Goal: Task Accomplishment & Management: Use online tool/utility

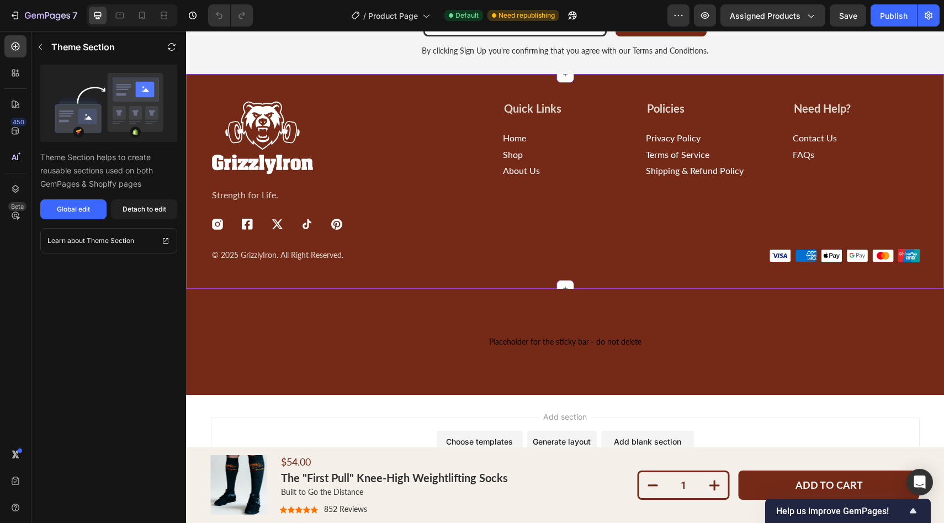
click at [522, 136] on p "Home" at bounding box center [514, 138] width 23 height 10
click at [514, 138] on p "Home" at bounding box center [514, 138] width 23 height 10
click at [86, 203] on button "Global edit" at bounding box center [73, 209] width 66 height 20
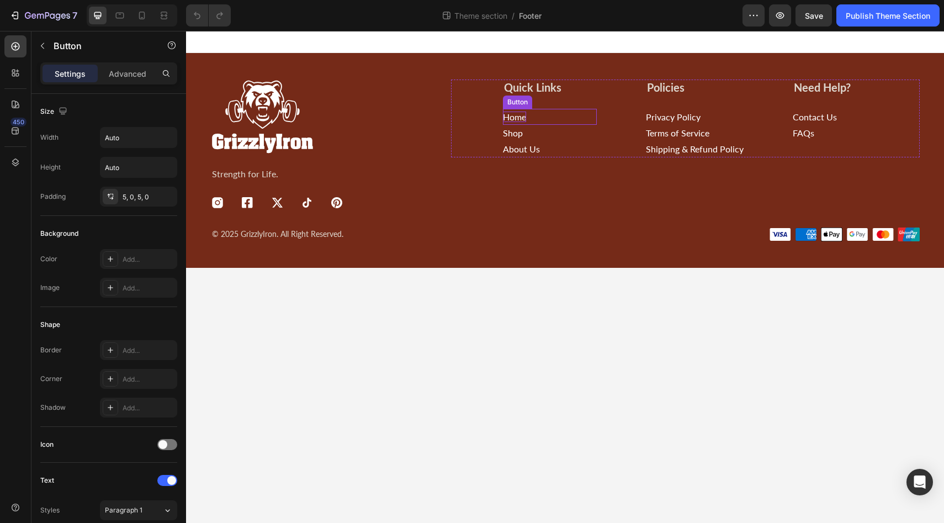
click at [512, 116] on p "Home" at bounding box center [514, 117] width 23 height 10
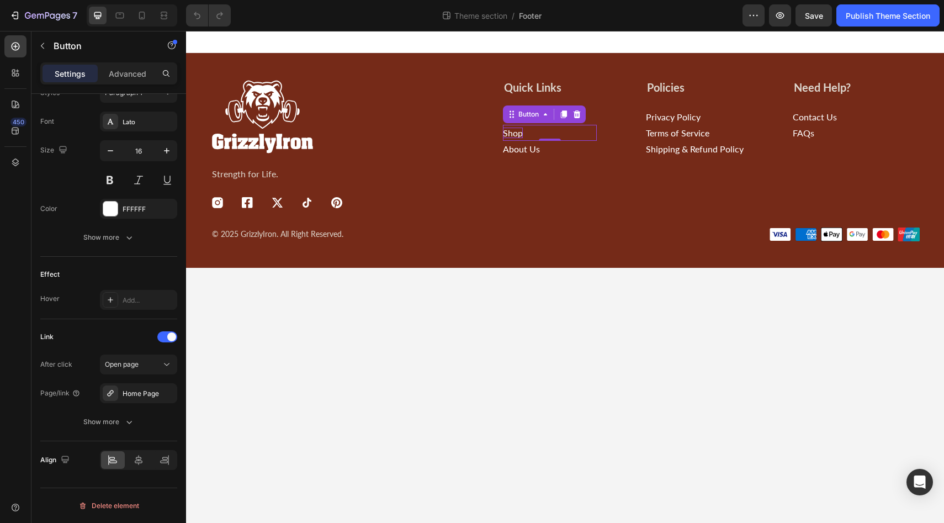
click at [513, 135] on p "Shop" at bounding box center [513, 133] width 20 height 10
click at [512, 151] on p "About Us" at bounding box center [521, 149] width 37 height 10
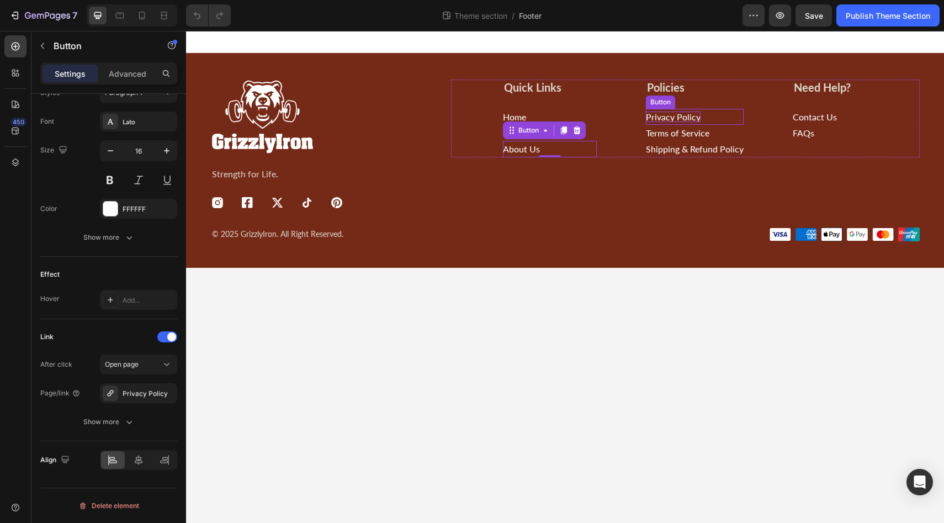
click at [679, 120] on p "Privacy Policy" at bounding box center [673, 117] width 55 height 10
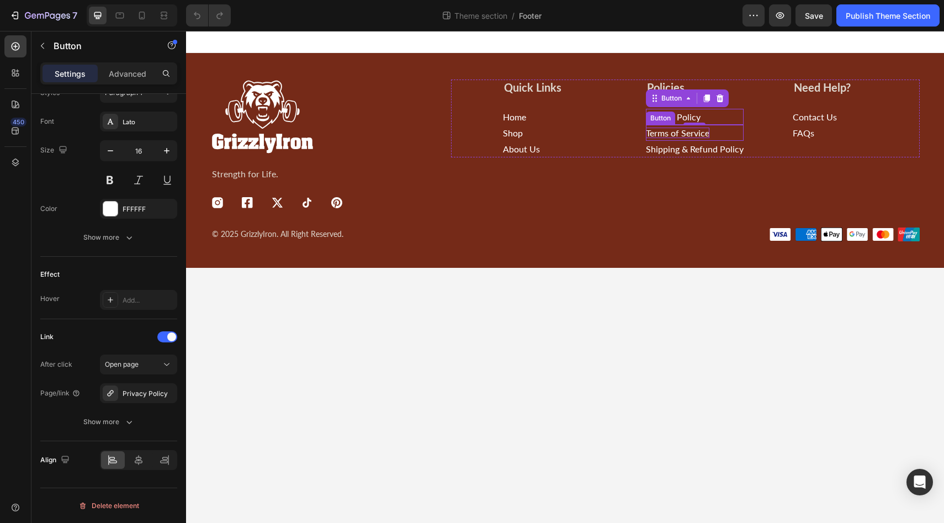
click at [662, 132] on p "Terms of Service" at bounding box center [678, 133] width 64 height 10
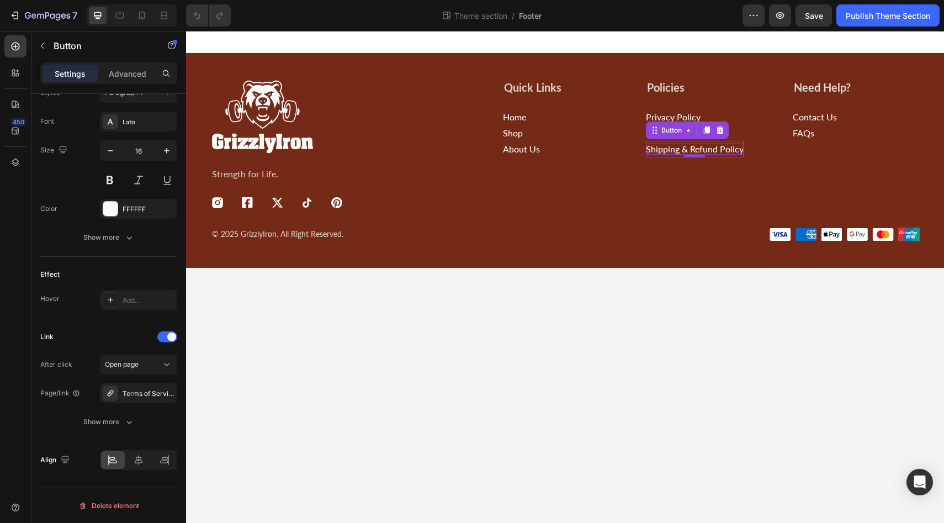
click at [706, 151] on p "Shipping & Refund Policy" at bounding box center [695, 149] width 98 height 10
click at [826, 117] on p "Contact Us" at bounding box center [815, 117] width 44 height 10
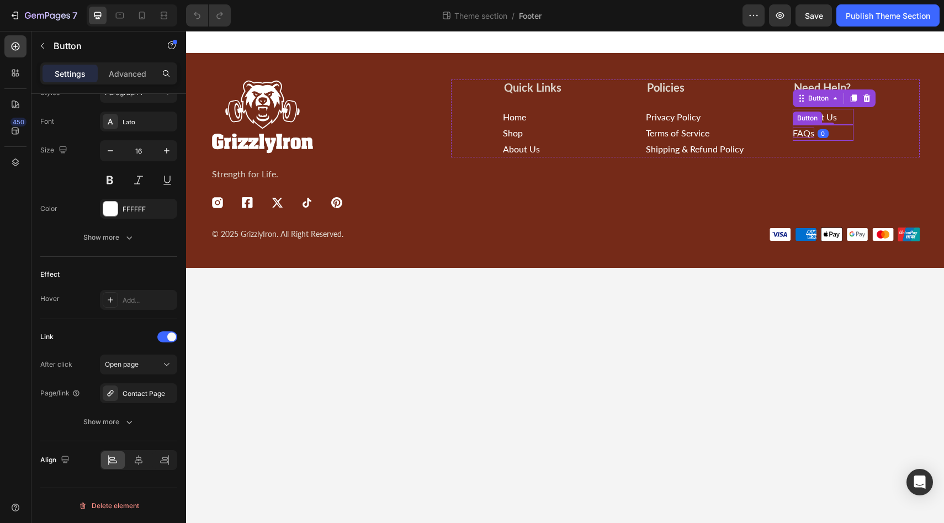
click at [802, 136] on p "FAQs" at bounding box center [804, 133] width 22 height 10
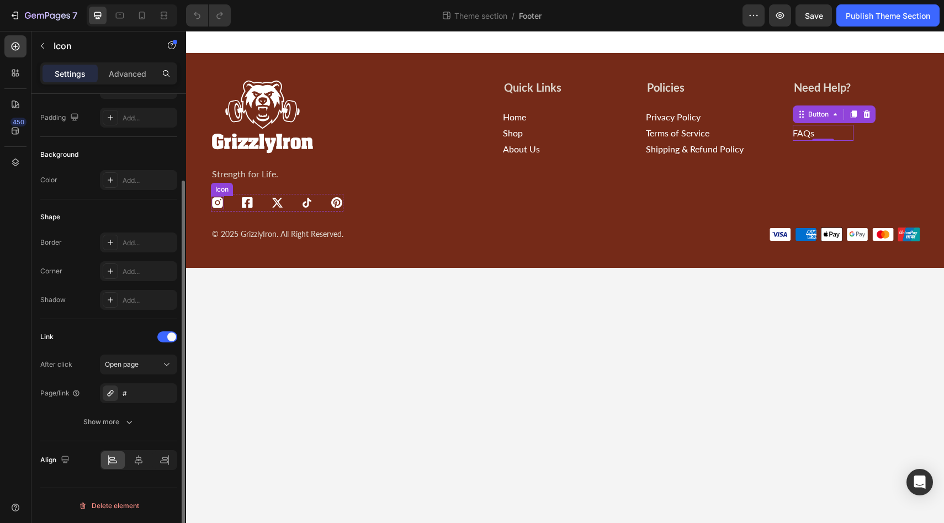
scroll to position [0, 0]
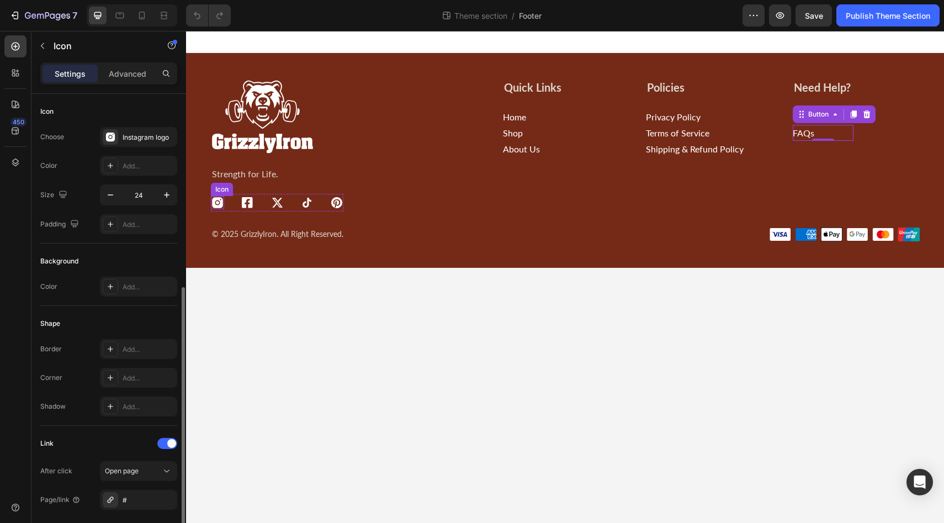
click at [216, 202] on icon at bounding box center [217, 202] width 11 height 11
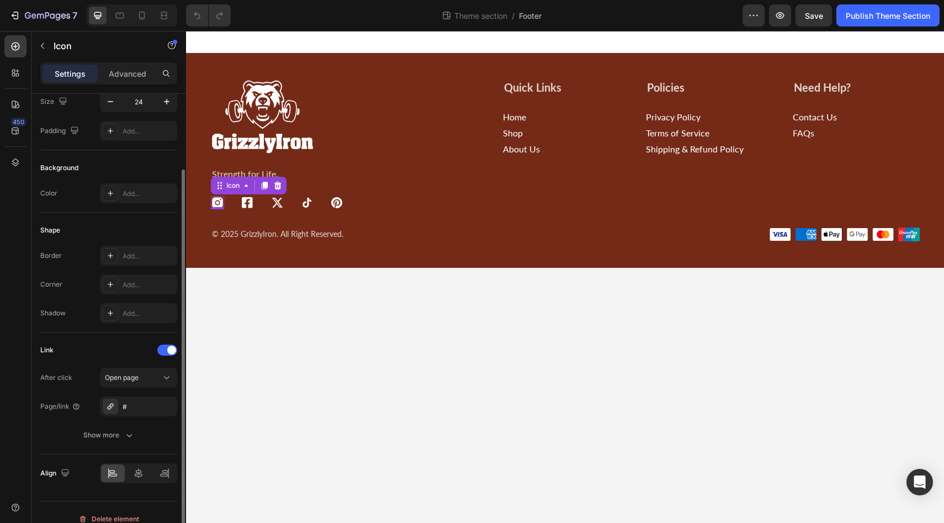
scroll to position [107, 0]
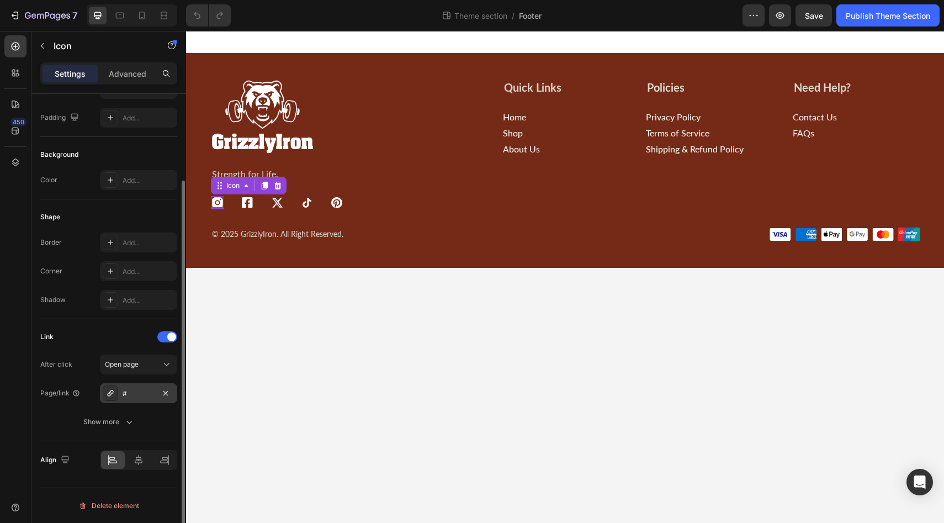
click at [127, 394] on div "#" at bounding box center [139, 394] width 32 height 10
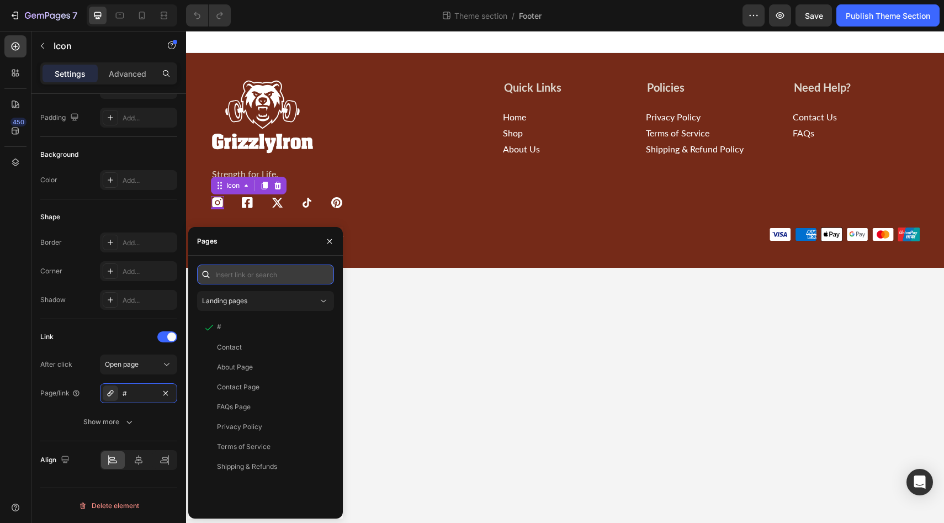
click at [228, 276] on input "text" at bounding box center [265, 275] width 137 height 20
paste input "https://www.instagram.com/grizzlyiron_au?igsh=MWR5dnZ3cjkzd3pzag%3D%3D&utm_sour…"
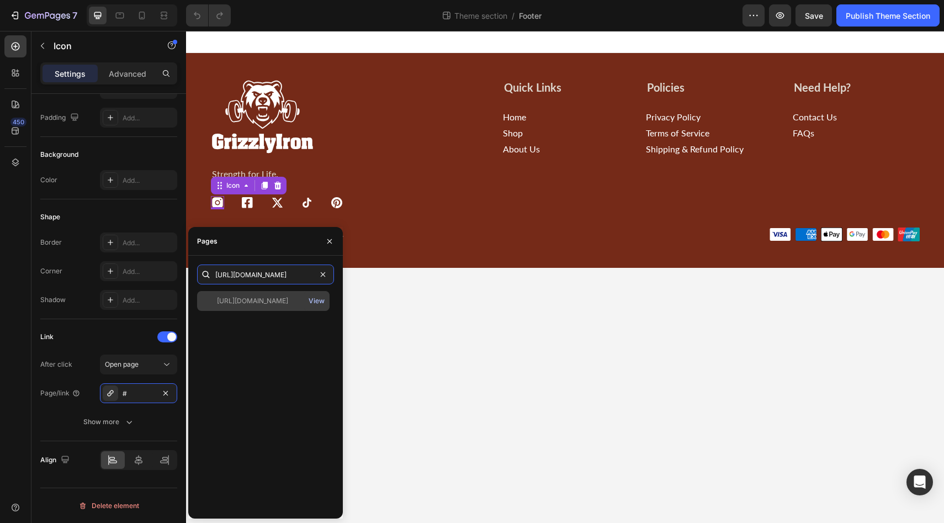
type input "https://www.instagram.com/grizzlyiron_au?igsh=MWR5dnZ3cjkzd3pzag%3D%3D&utm_sour…"
click at [318, 303] on div "View" at bounding box center [317, 301] width 16 height 10
click at [336, 239] on button "button" at bounding box center [330, 241] width 18 height 18
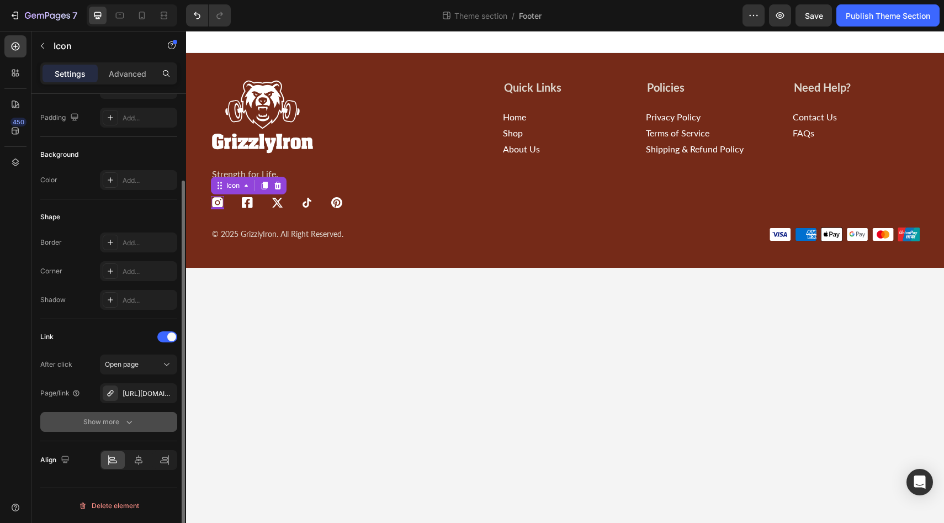
click at [126, 424] on icon "button" at bounding box center [129, 421] width 11 height 11
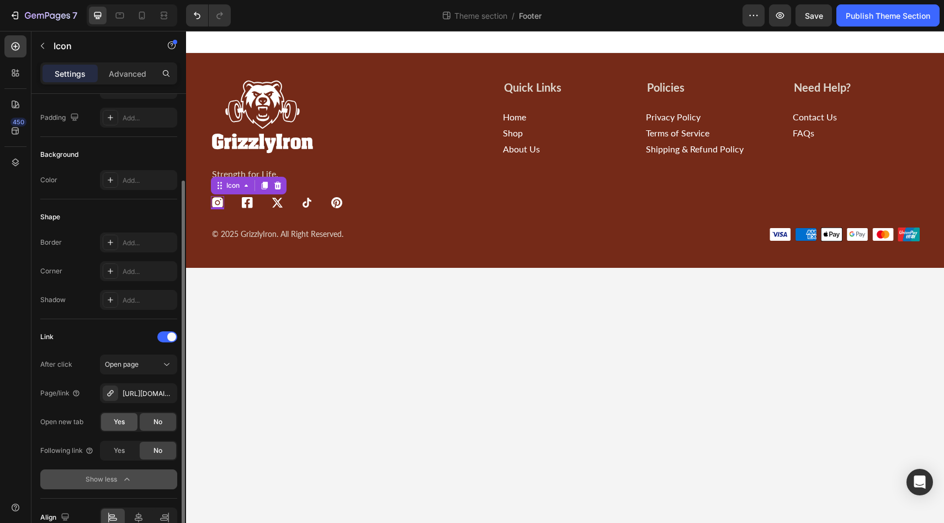
click at [118, 426] on span "Yes" at bounding box center [119, 422] width 11 height 10
click at [168, 366] on icon at bounding box center [166, 364] width 11 height 11
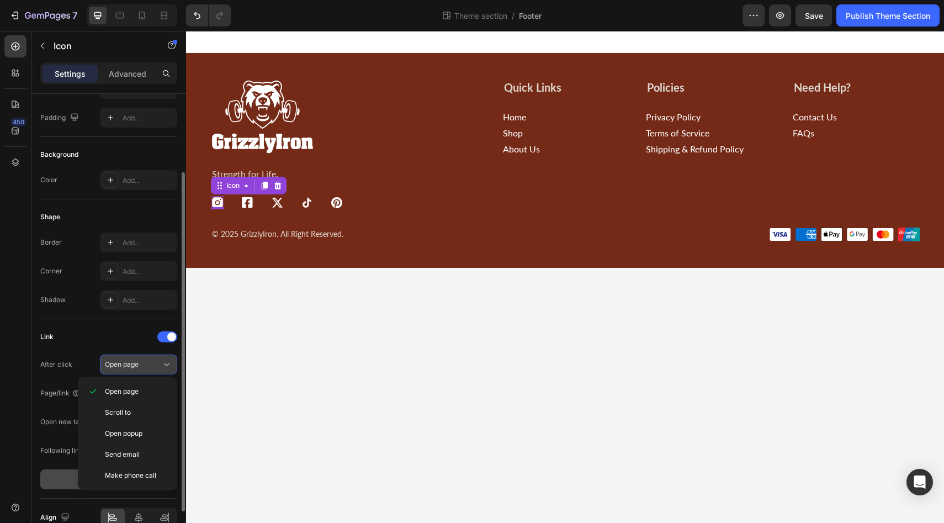
click at [168, 366] on icon at bounding box center [166, 364] width 11 height 11
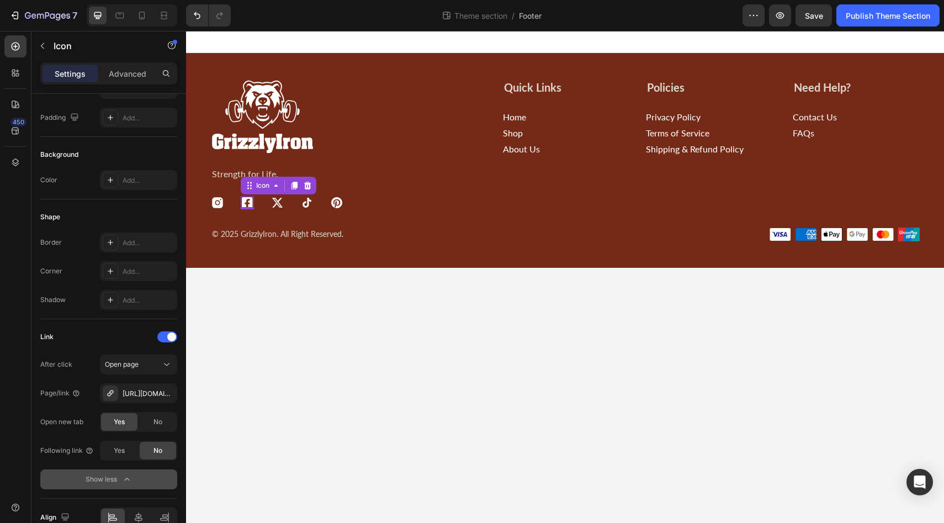
click at [252, 205] on icon at bounding box center [247, 202] width 13 height 13
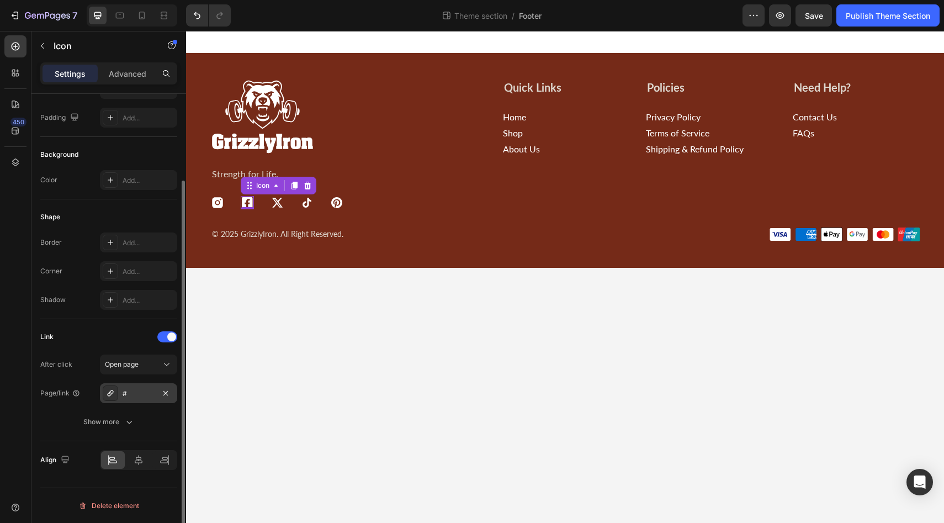
click at [134, 391] on div "#" at bounding box center [139, 394] width 32 height 10
click at [131, 330] on div "Link" at bounding box center [108, 337] width 137 height 18
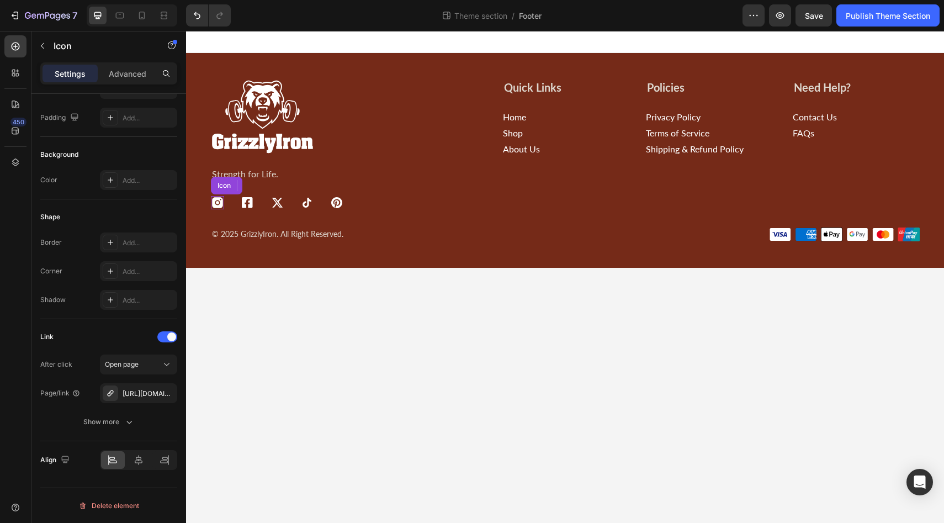
click at [220, 207] on div "Icon" at bounding box center [217, 202] width 13 height 13
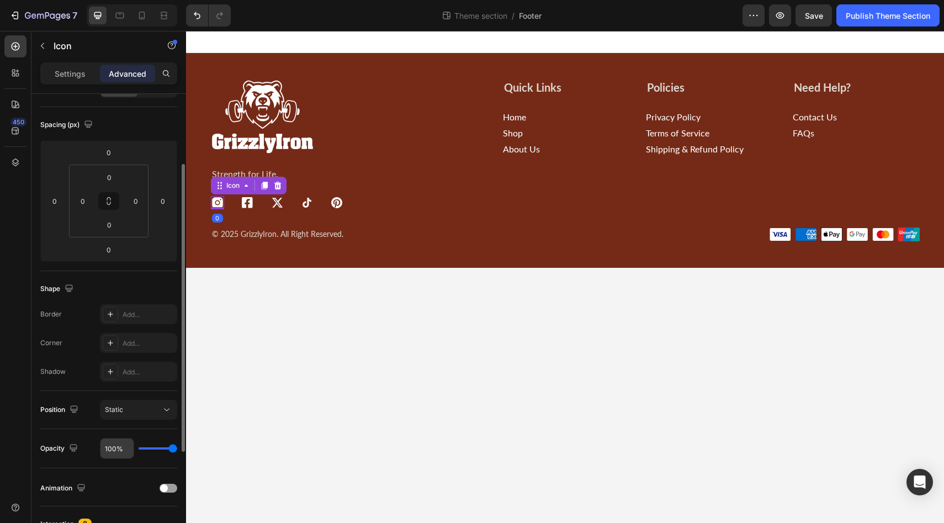
scroll to position [276, 0]
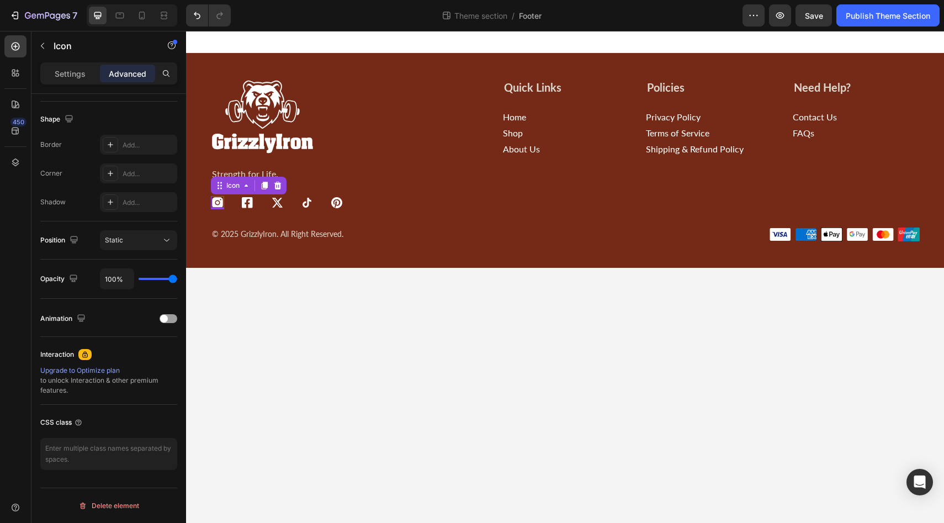
click at [220, 202] on icon at bounding box center [217, 202] width 11 height 11
click at [218, 203] on icon at bounding box center [217, 202] width 11 height 11
click at [62, 80] on div "Settings" at bounding box center [70, 74] width 55 height 18
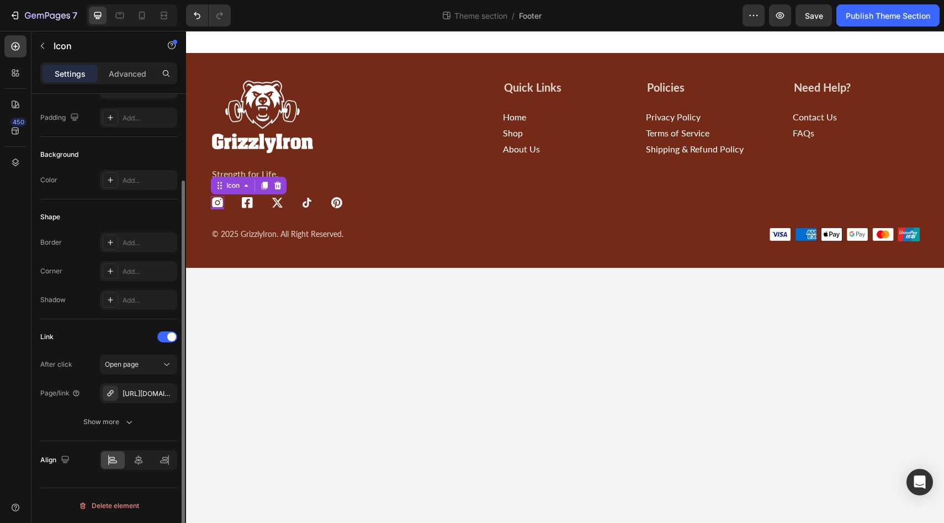
scroll to position [107, 0]
click at [125, 394] on div "https://www.instagram.com/grizzlyiron_au?igsh=MWR5dnZ3cjkzd3pzag%3D%3D&utm_sour…" at bounding box center [139, 394] width 32 height 10
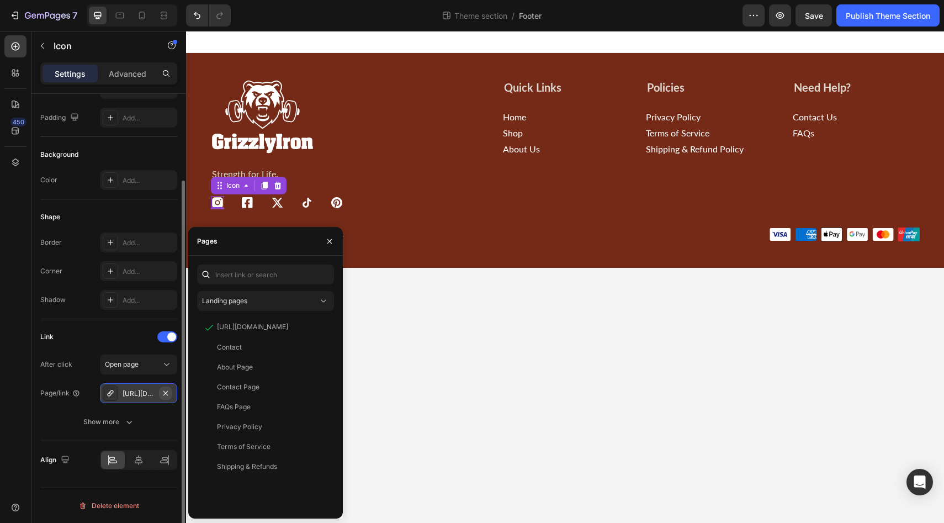
click at [167, 394] on icon "button" at bounding box center [165, 393] width 9 height 9
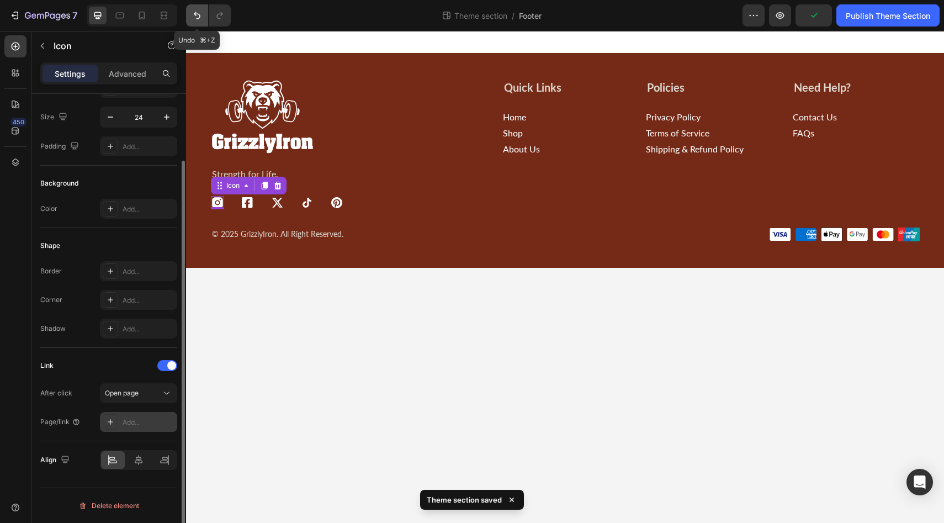
click at [200, 10] on button "Undo/Redo" at bounding box center [197, 15] width 22 height 22
click at [136, 426] on div "https://www.instagram.com/grizzlyiron_au?igsh=MWR5dnZ3cjkzd3pzag%3D%3D&utm_sour…" at bounding box center [139, 422] width 32 height 10
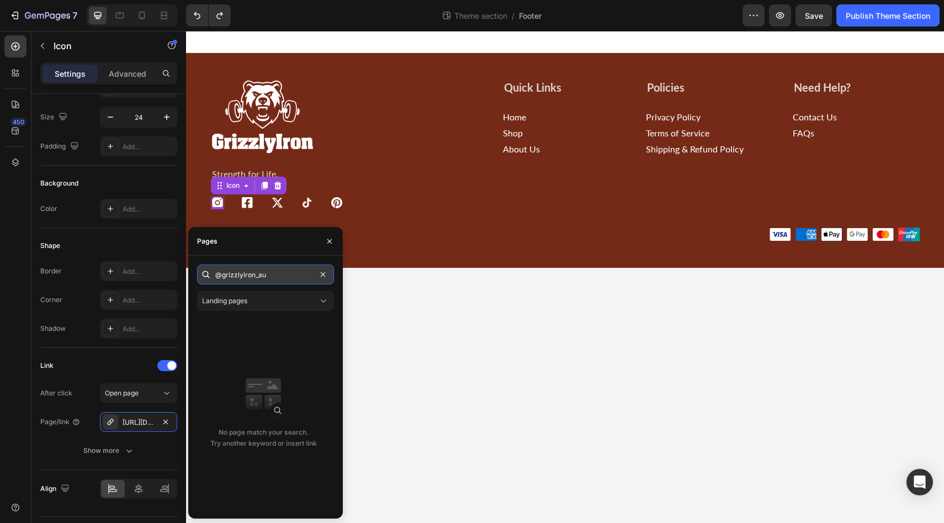
type input "@grizzlyiron_au"
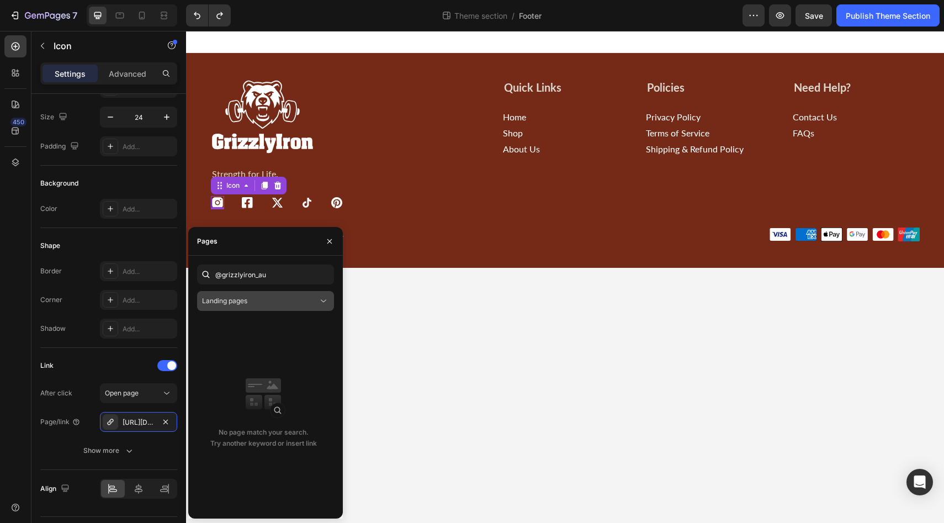
click at [256, 302] on div "Landing pages" at bounding box center [260, 301] width 116 height 10
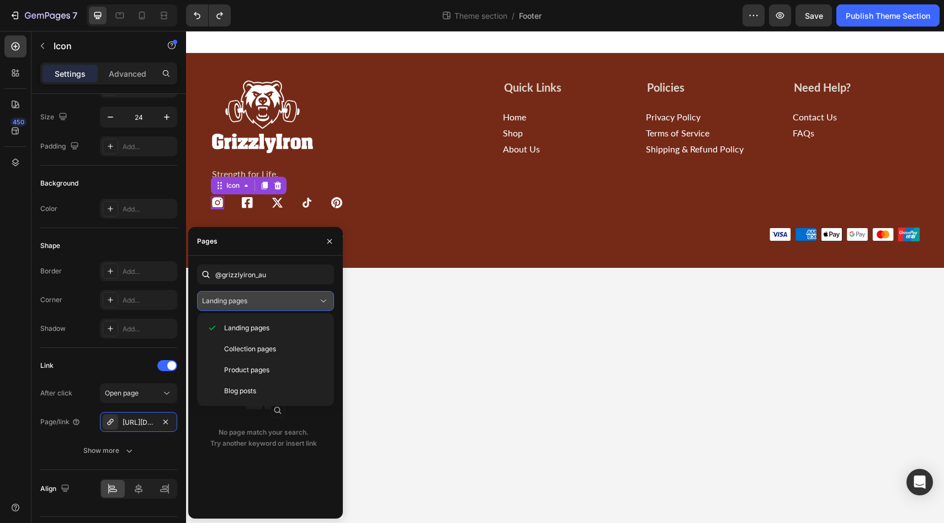
click at [256, 302] on div "Landing pages" at bounding box center [260, 301] width 116 height 10
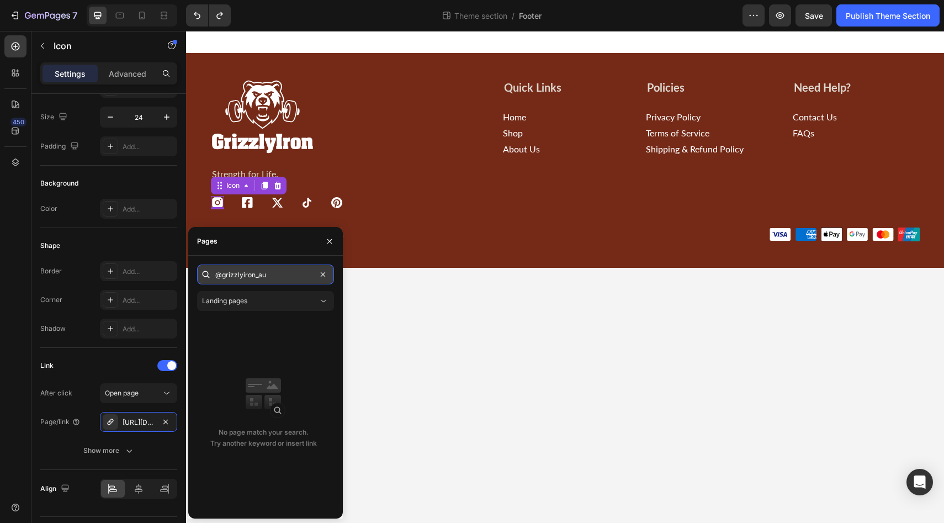
type textarea "@grizzlyiron_au"
click at [274, 277] on input "@grizzlyiron_au" at bounding box center [265, 275] width 137 height 20
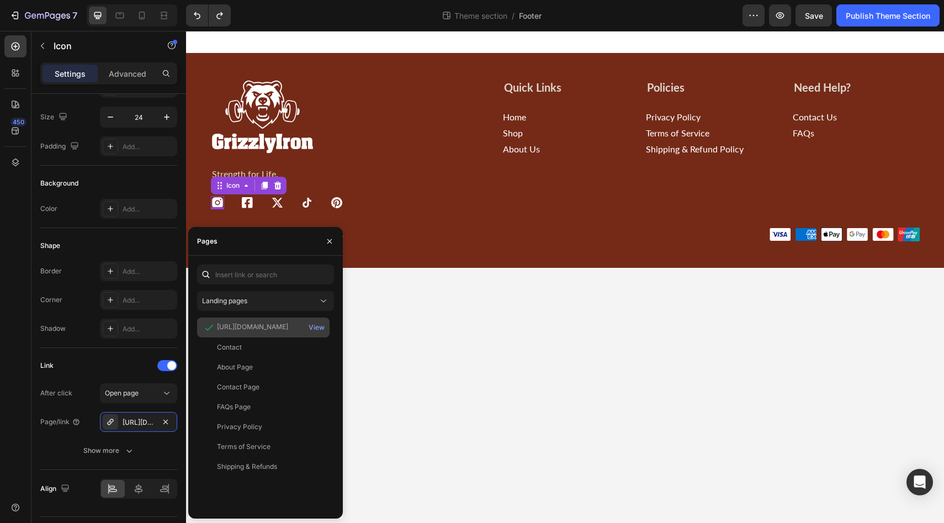
click at [231, 327] on div "https://www.instagram.com/grizzlyiron_au?igsh=MWR5dnZ3cjkzd3pzag%3D%3D&utm_sour…" at bounding box center [252, 327] width 71 height 10
click at [335, 240] on button "button" at bounding box center [330, 241] width 18 height 18
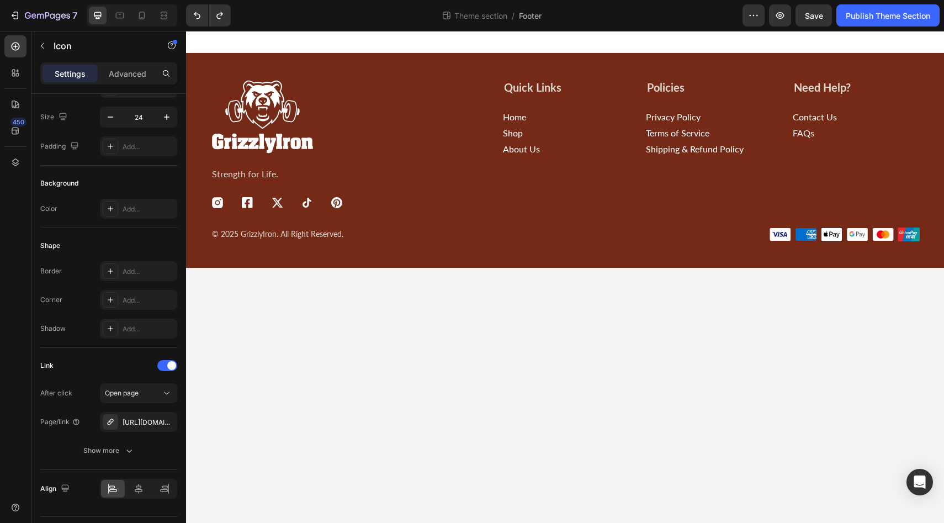
click at [374, 375] on body "Image Strength for Life. Text Block Icon Icon Icon Icon Icon Icon List Quick Li…" at bounding box center [565, 277] width 758 height 492
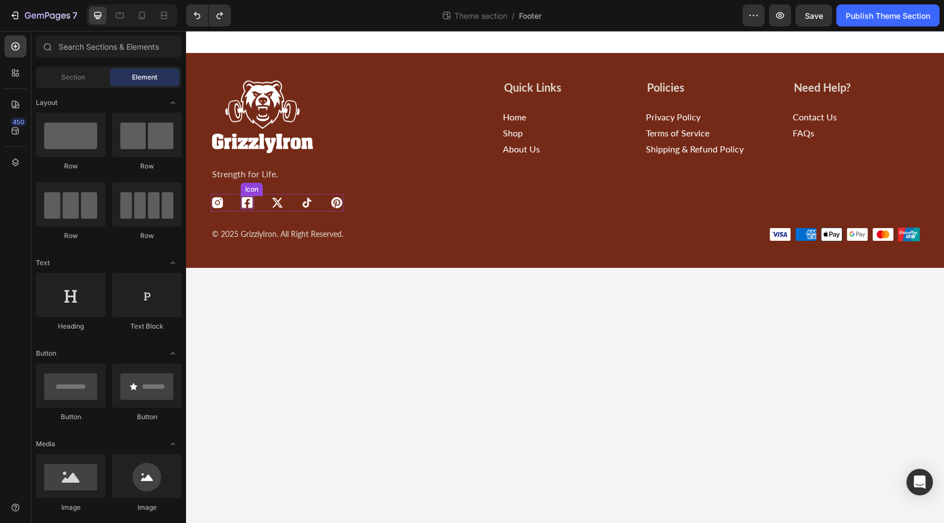
click at [245, 189] on div "Icon" at bounding box center [252, 189] width 18 height 0
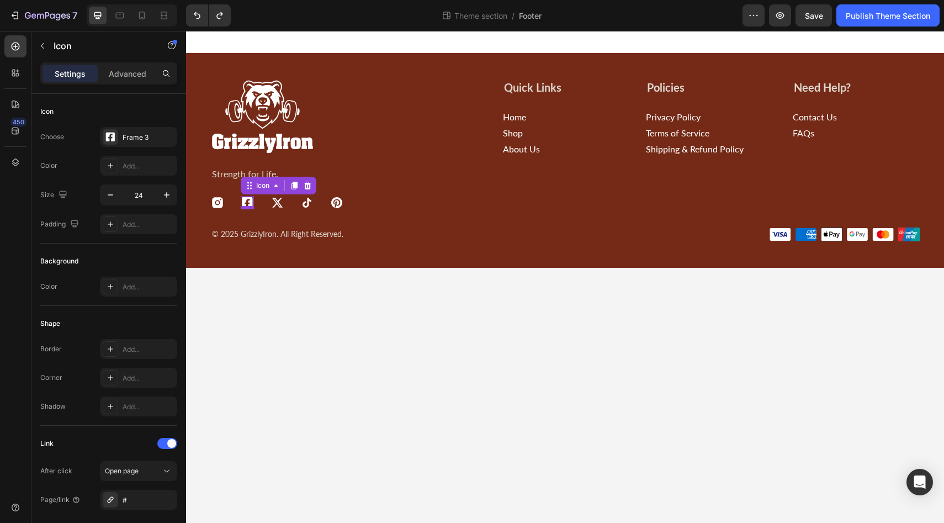
click at [247, 207] on div at bounding box center [247, 207] width 13 height 3
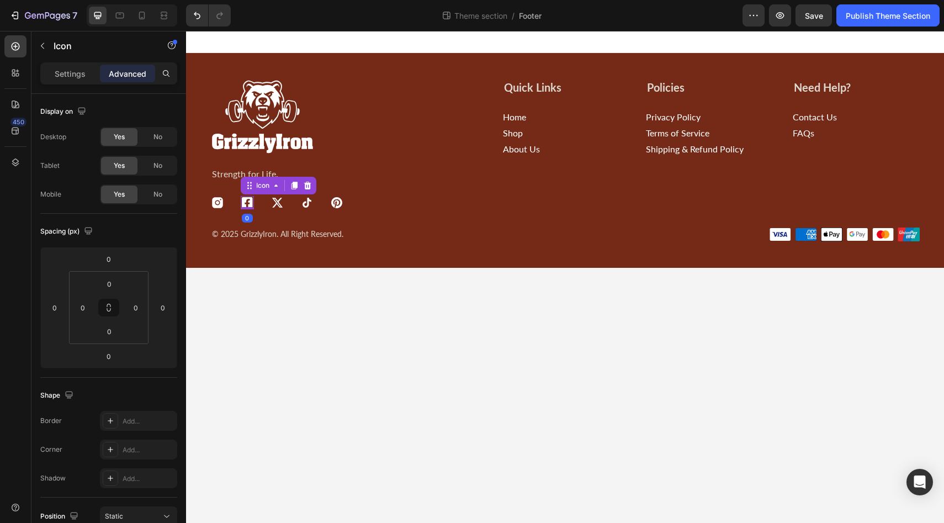
click at [246, 204] on icon at bounding box center [247, 202] width 13 height 13
click at [75, 81] on div "Settings" at bounding box center [70, 74] width 55 height 18
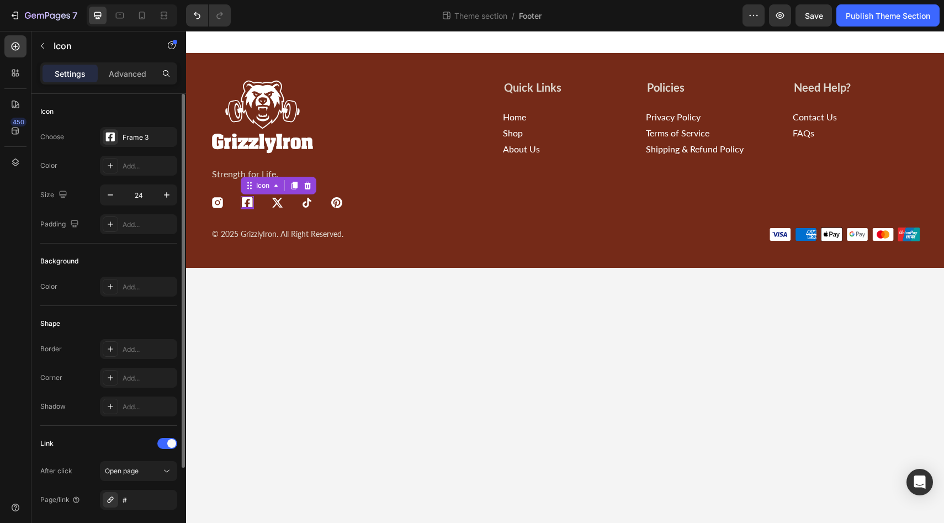
scroll to position [107, 0]
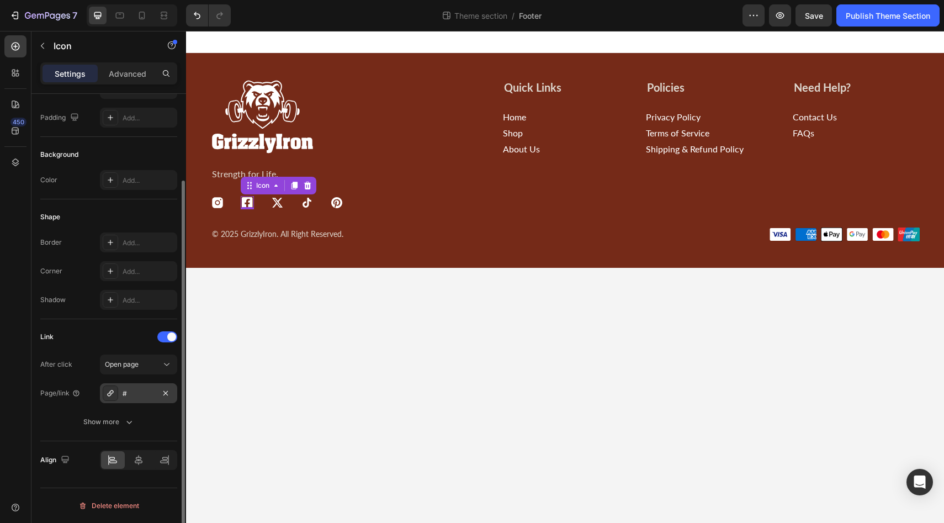
click at [135, 392] on div "#" at bounding box center [139, 394] width 32 height 10
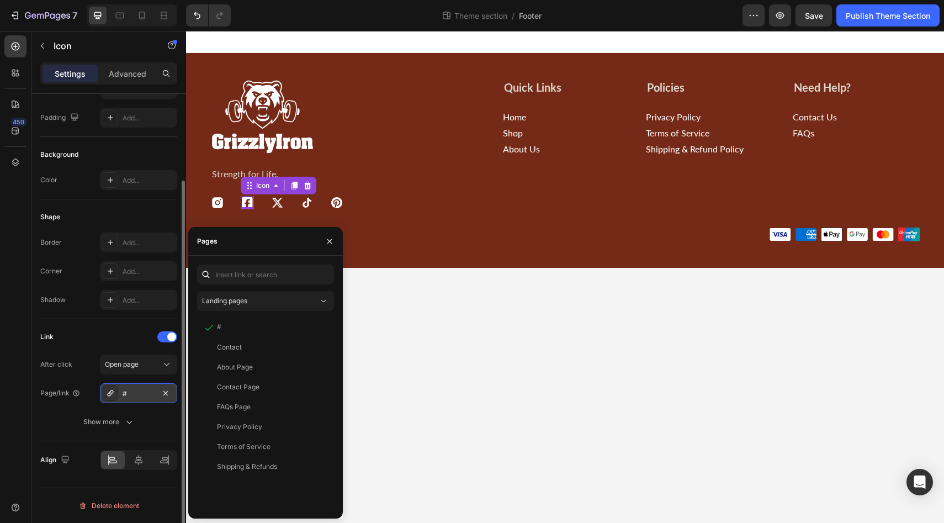
click at [116, 396] on div at bounding box center [110, 392] width 15 height 15
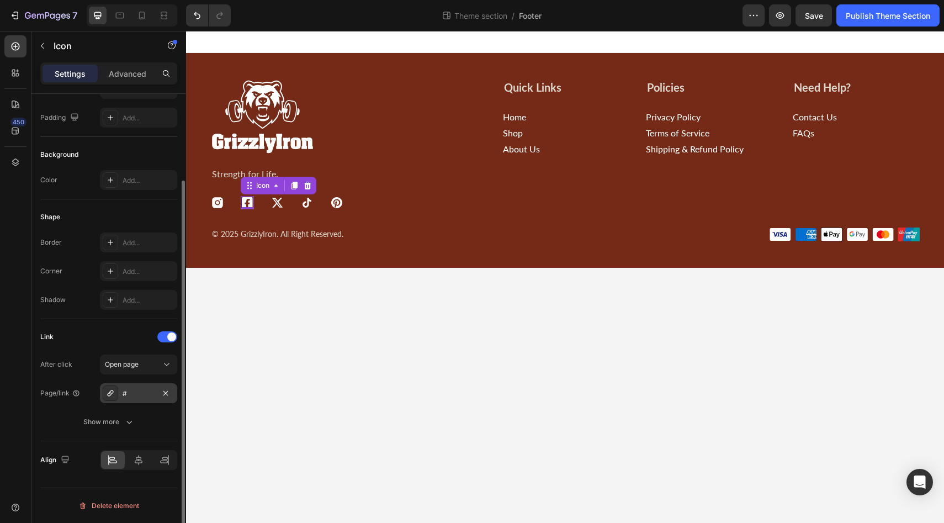
click at [114, 394] on icon at bounding box center [110, 393] width 9 height 9
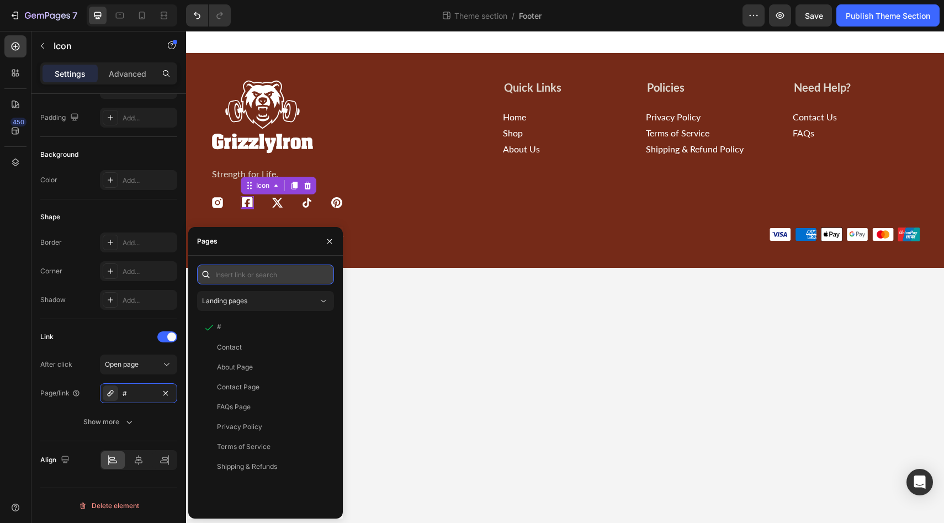
paste input "https://www.facebook.com/share/19ad836csL/?mibextid=wwXIfr"
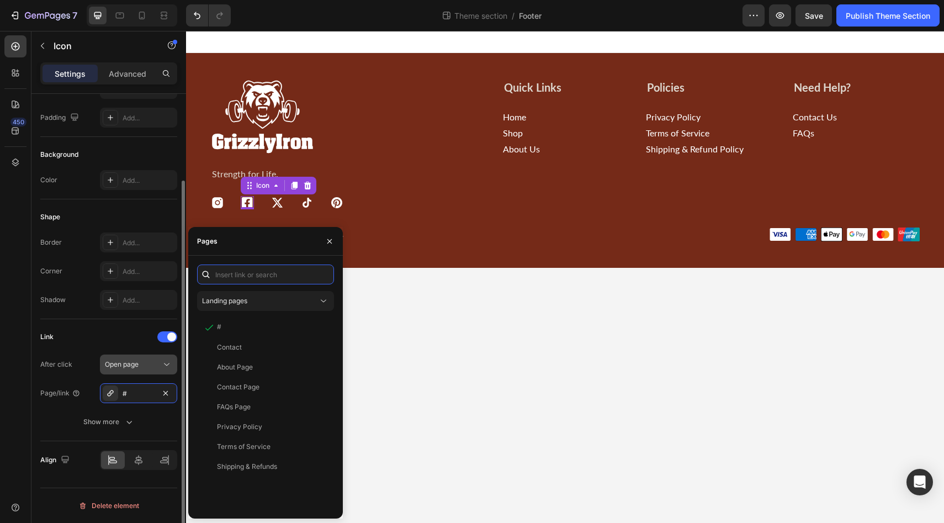
type input "https://www.facebook.com/share/19ad836csL/?mibextid=wwXIfr"
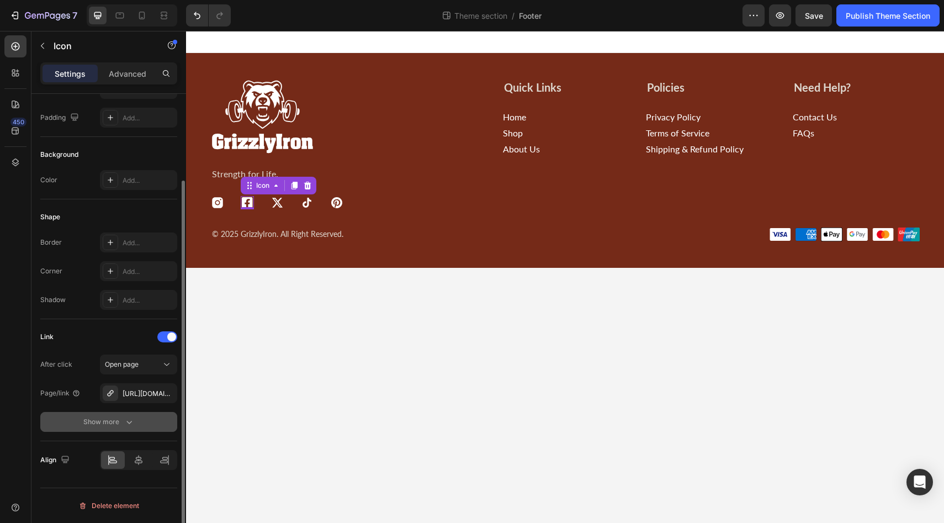
click at [134, 424] on icon "button" at bounding box center [129, 421] width 11 height 11
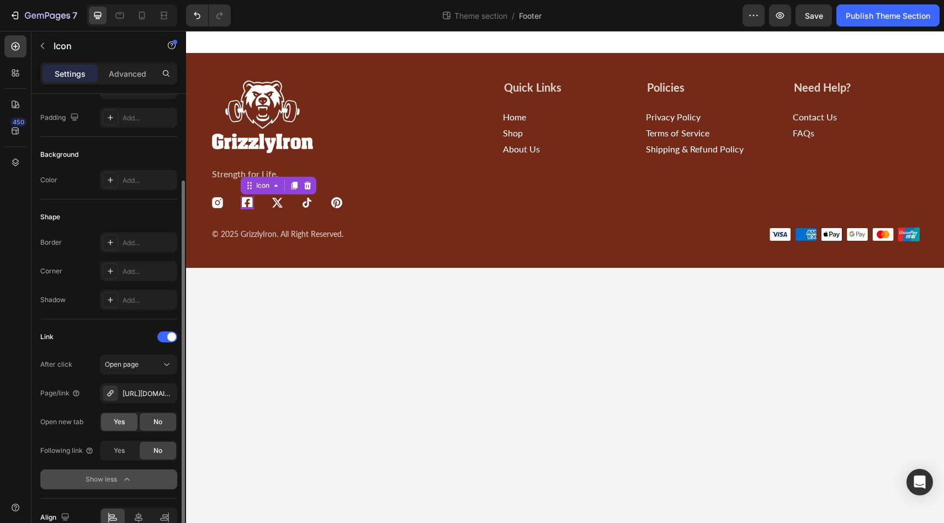
click at [127, 426] on div "Yes" at bounding box center [119, 422] width 36 height 18
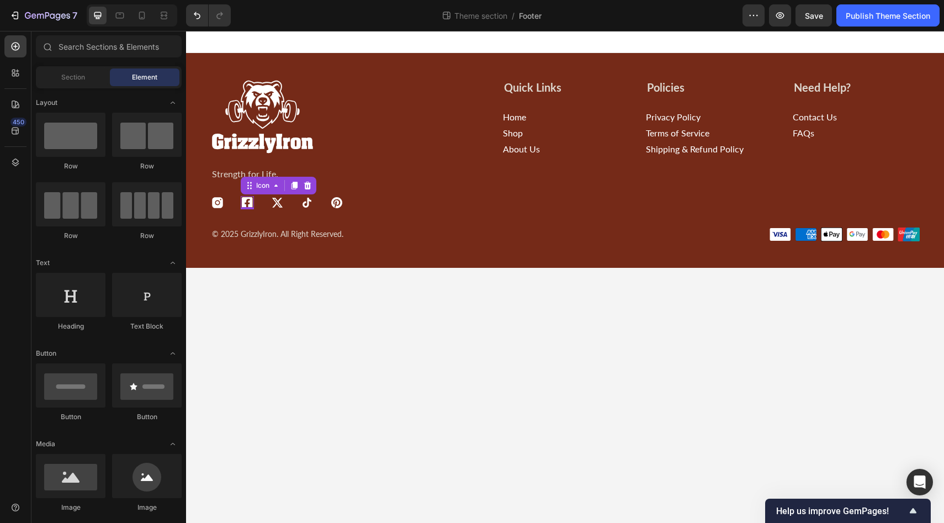
click at [313, 340] on body "Image Strength for Life. Text Block Icon Icon 0 Icon Icon Icon Icon List Quick …" at bounding box center [565, 277] width 758 height 492
click at [281, 206] on icon at bounding box center [277, 202] width 10 height 9
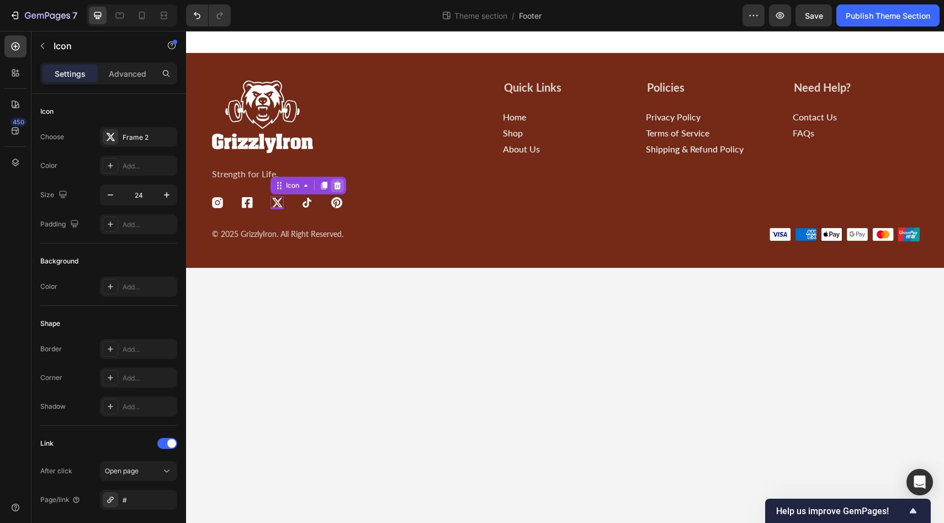
click at [336, 187] on icon at bounding box center [337, 186] width 7 height 8
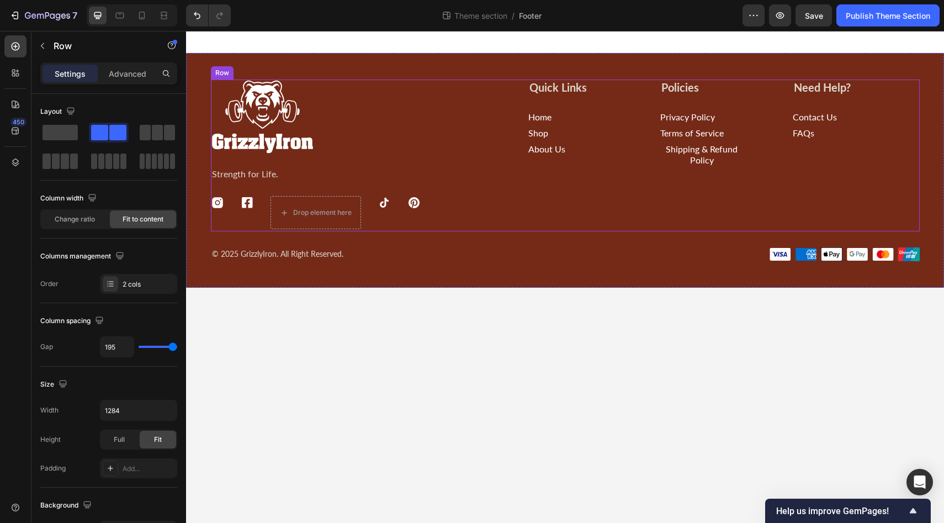
click at [456, 225] on div "Image Strength for Life. Text Block Icon Icon Drop element here Icon Icon Icon …" at bounding box center [565, 156] width 709 height 152
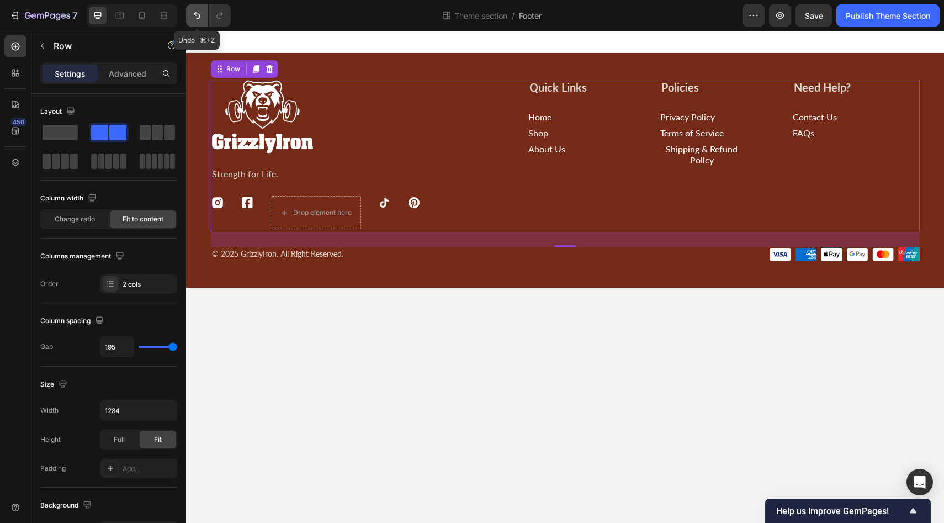
click at [199, 17] on icon "Undo/Redo" at bounding box center [197, 15] width 7 height 7
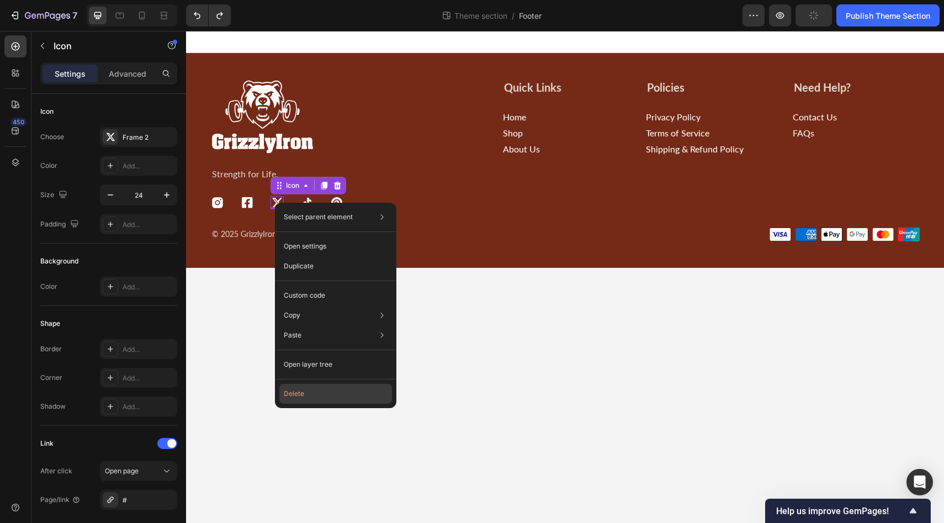
click at [294, 399] on button "Delete" at bounding box center [335, 394] width 113 height 20
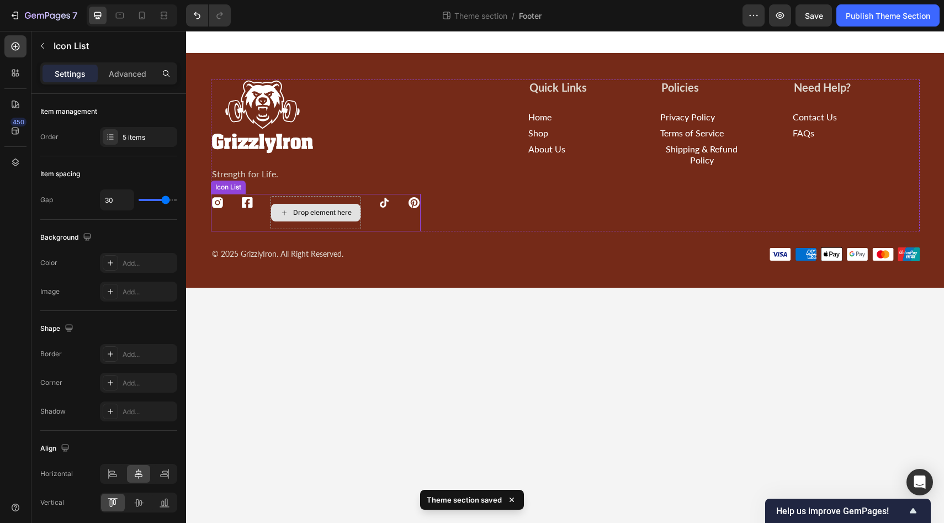
click at [299, 226] on div "Drop element here" at bounding box center [316, 212] width 91 height 33
click at [356, 222] on div "Drop element here" at bounding box center [316, 212] width 91 height 33
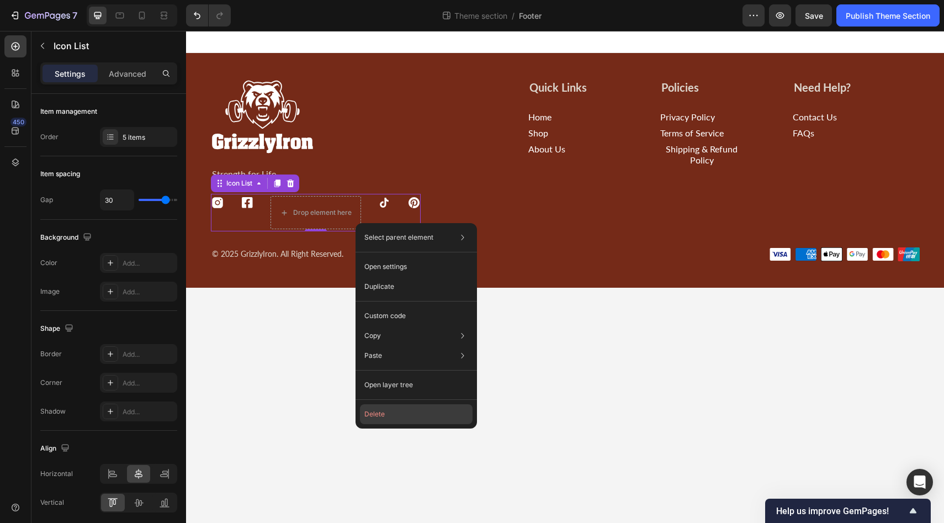
click at [382, 417] on button "Delete" at bounding box center [416, 414] width 113 height 20
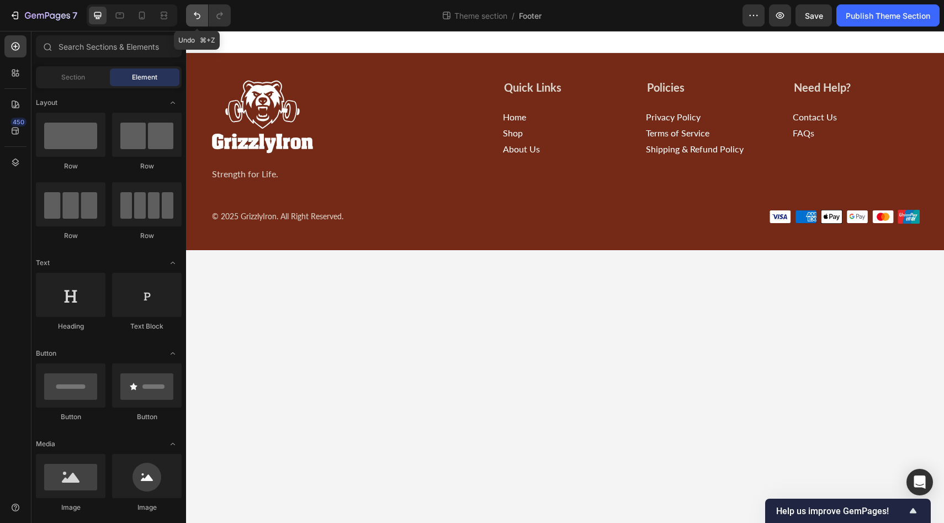
click at [196, 19] on icon "Undo/Redo" at bounding box center [197, 15] width 11 height 11
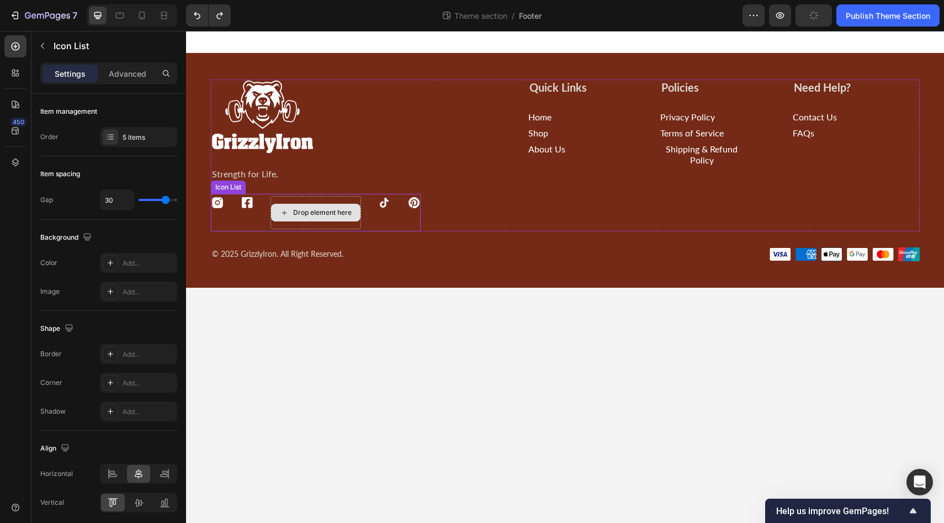
click at [271, 204] on div "Drop element here" at bounding box center [316, 212] width 91 height 33
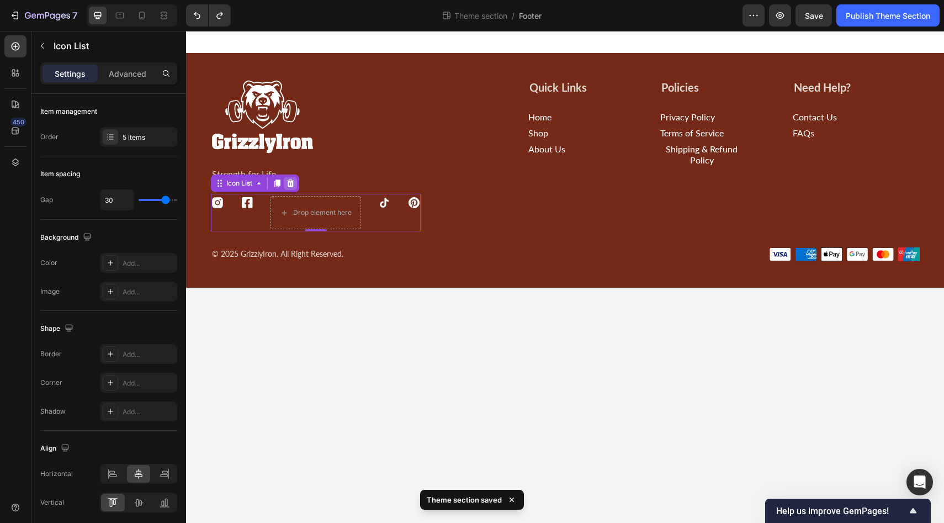
click at [292, 184] on icon at bounding box center [290, 183] width 9 height 9
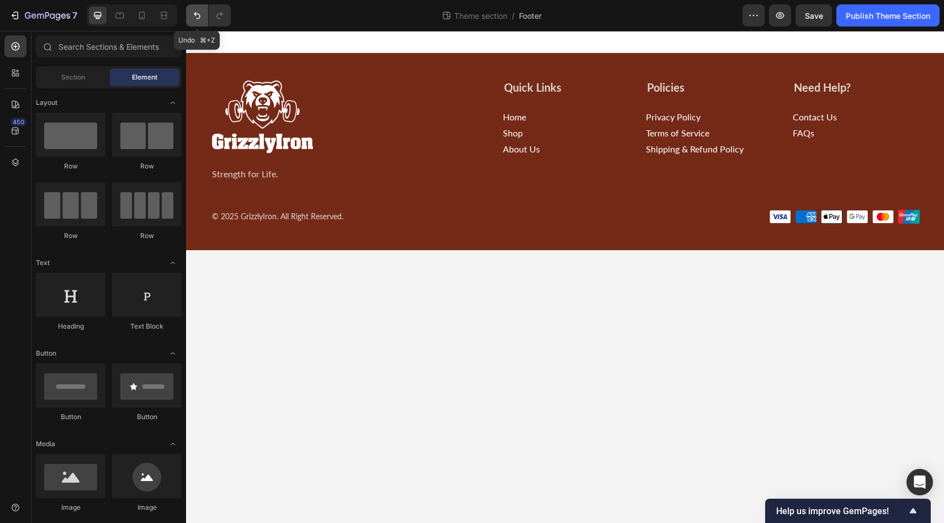
click at [194, 17] on icon "Undo/Redo" at bounding box center [197, 15] width 11 height 11
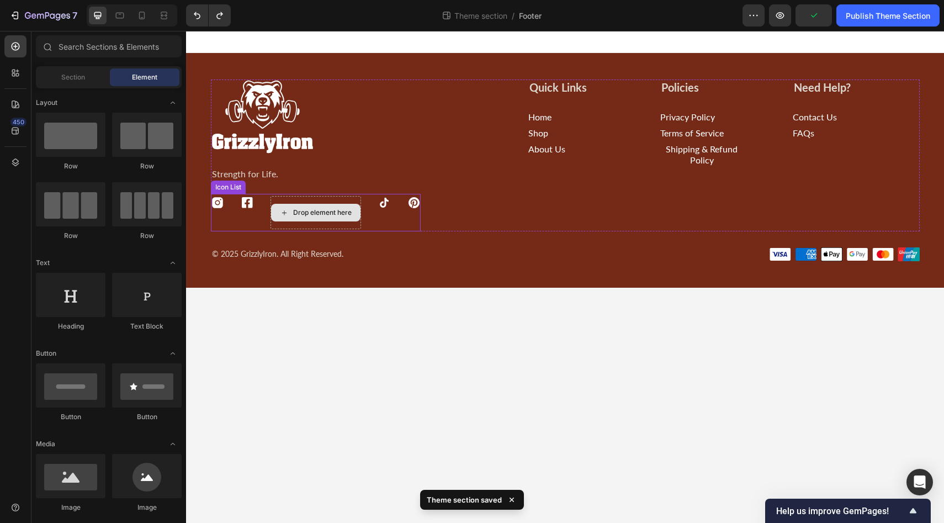
click at [326, 213] on div "Drop element here" at bounding box center [322, 212] width 59 height 9
click at [284, 213] on icon at bounding box center [284, 212] width 9 height 9
click at [348, 217] on div "Drop element here" at bounding box center [315, 213] width 89 height 18
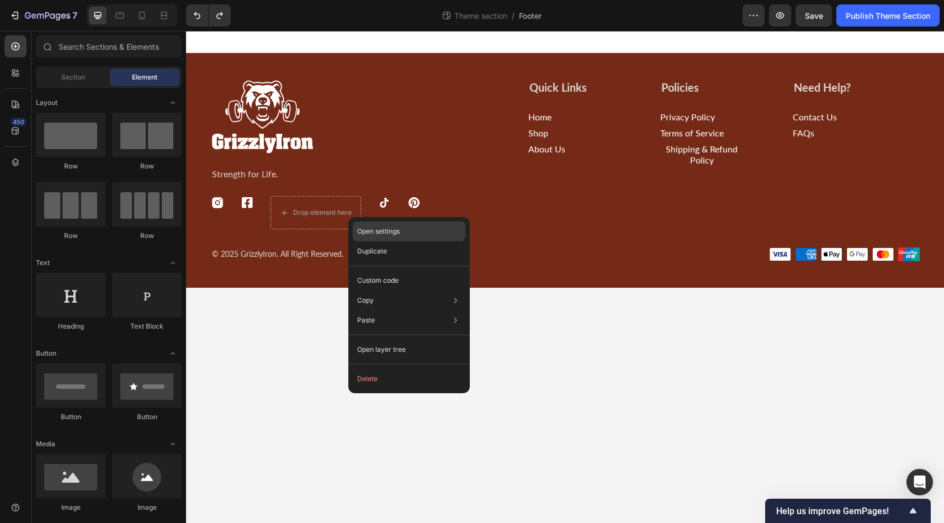
click at [371, 231] on p "Open settings" at bounding box center [378, 231] width 43 height 10
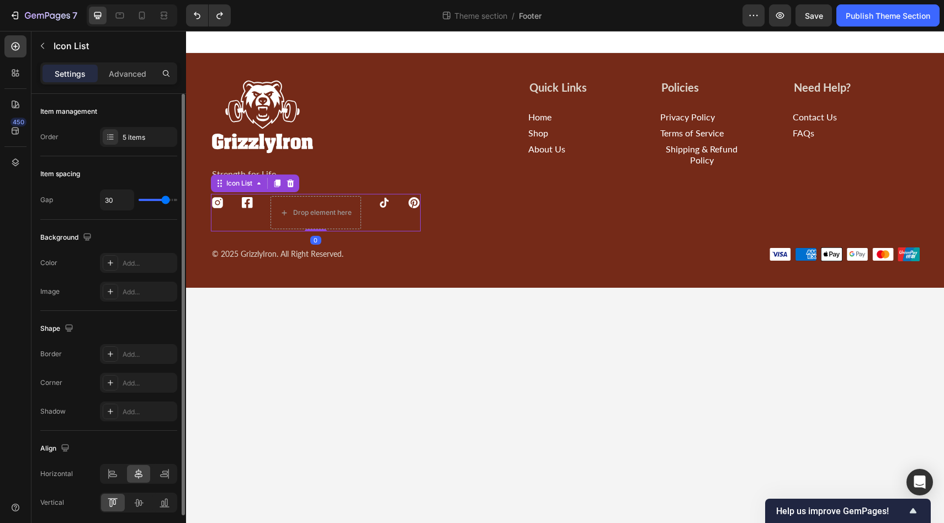
scroll to position [43, 0]
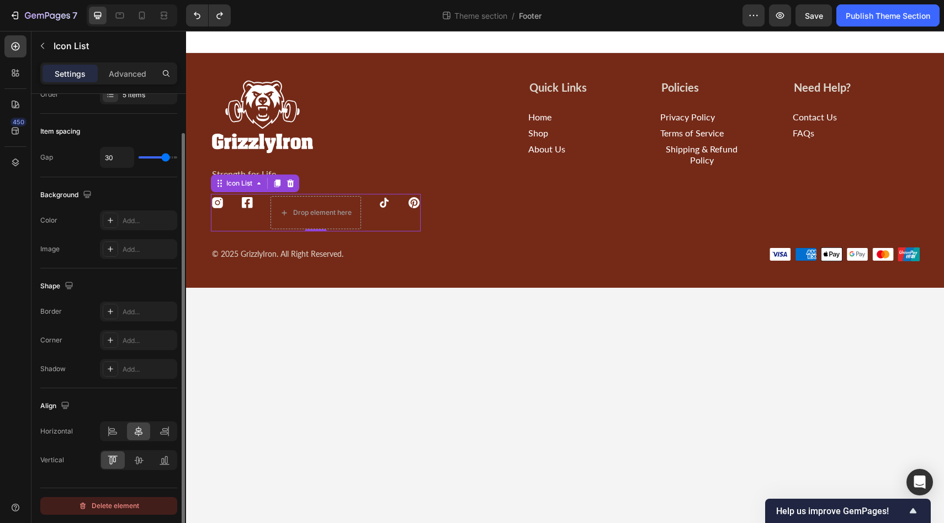
click at [126, 509] on div "Delete element" at bounding box center [108, 505] width 61 height 13
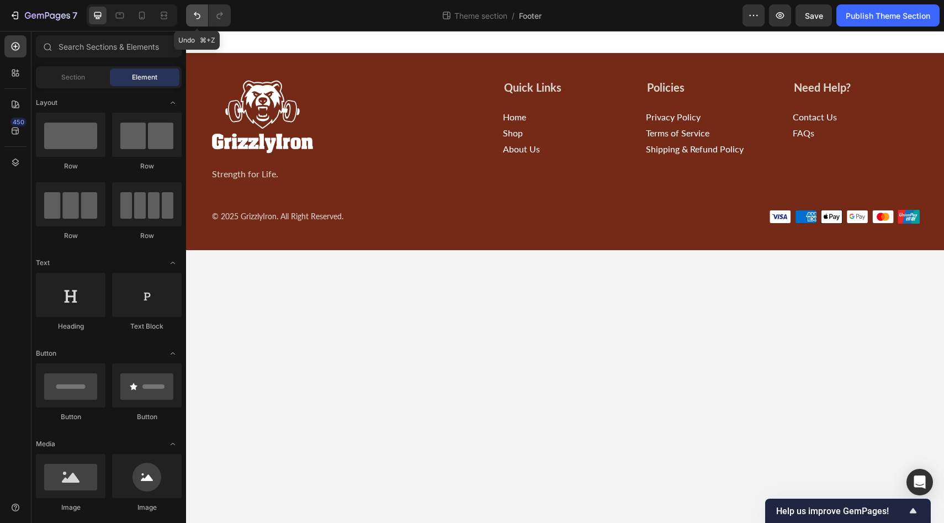
click at [193, 13] on icon "Undo/Redo" at bounding box center [197, 15] width 11 height 11
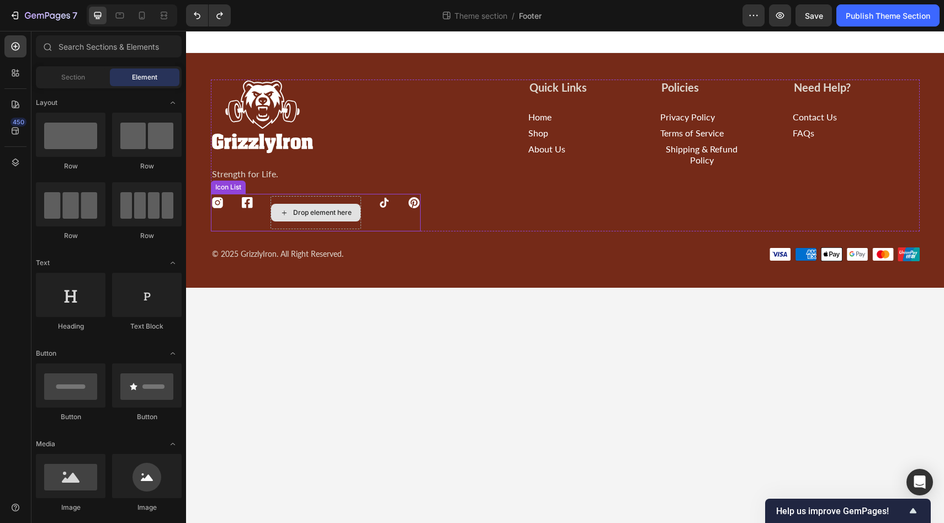
click at [283, 207] on div "Drop element here" at bounding box center [315, 213] width 89 height 18
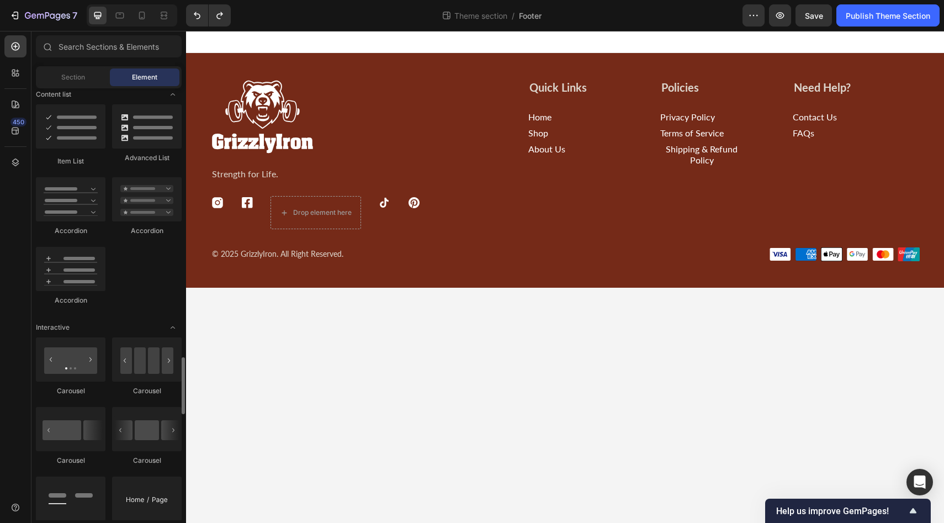
scroll to position [1013, 0]
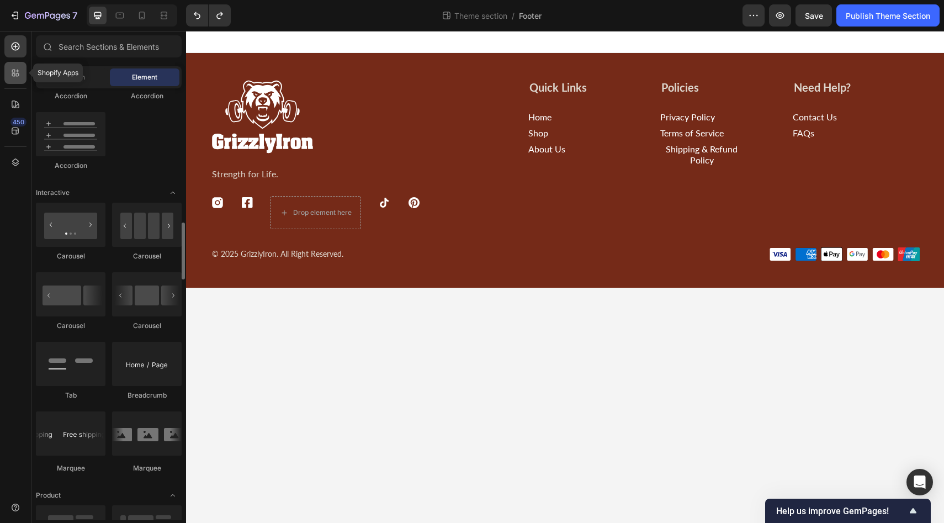
click at [22, 77] on div at bounding box center [15, 73] width 22 height 22
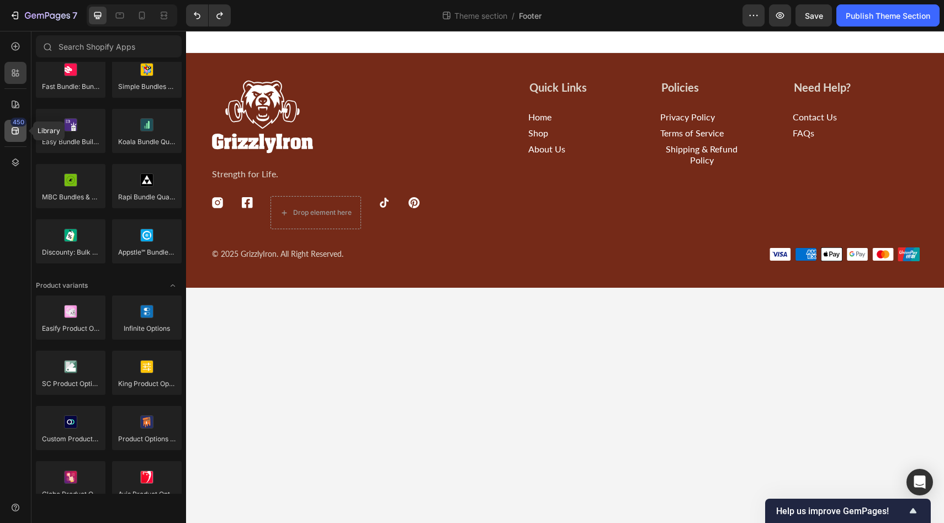
click at [20, 131] on icon at bounding box center [15, 130] width 11 height 11
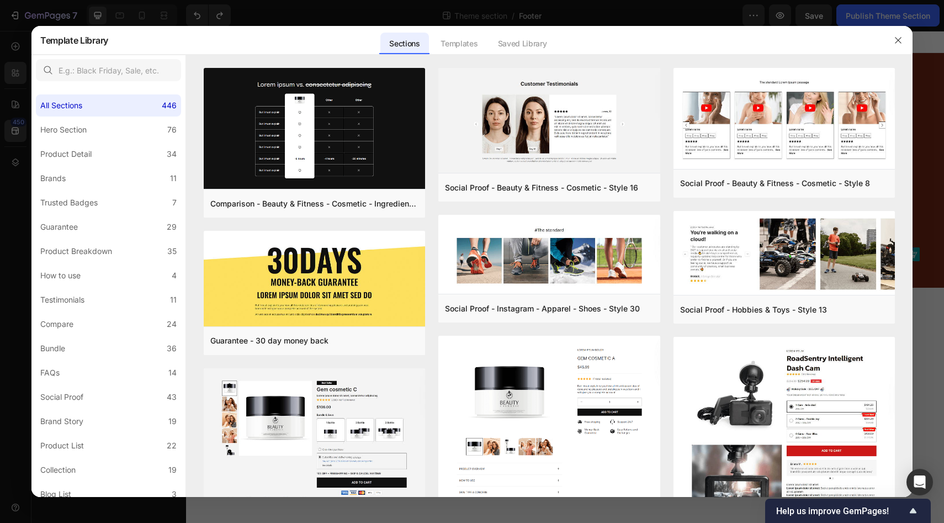
click at [18, 65] on div at bounding box center [472, 261] width 944 height 523
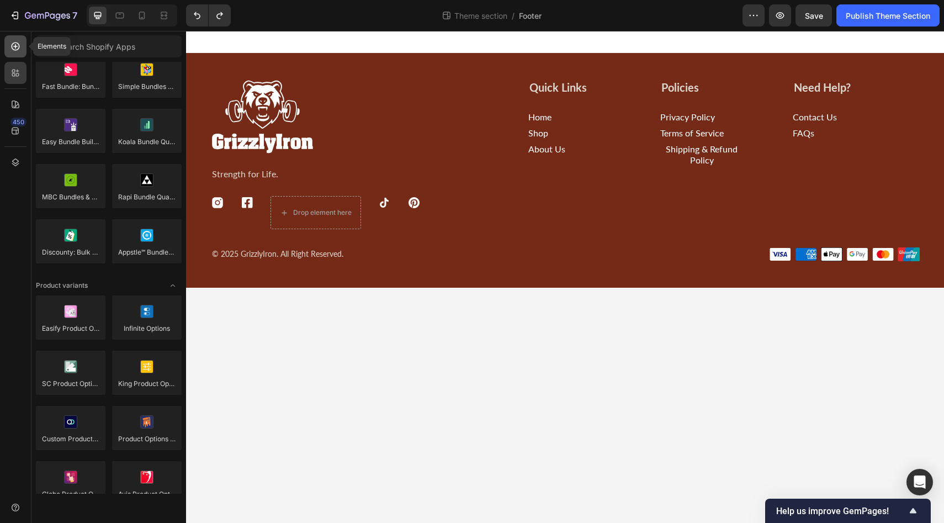
click at [18, 44] on icon at bounding box center [16, 47] width 8 height 8
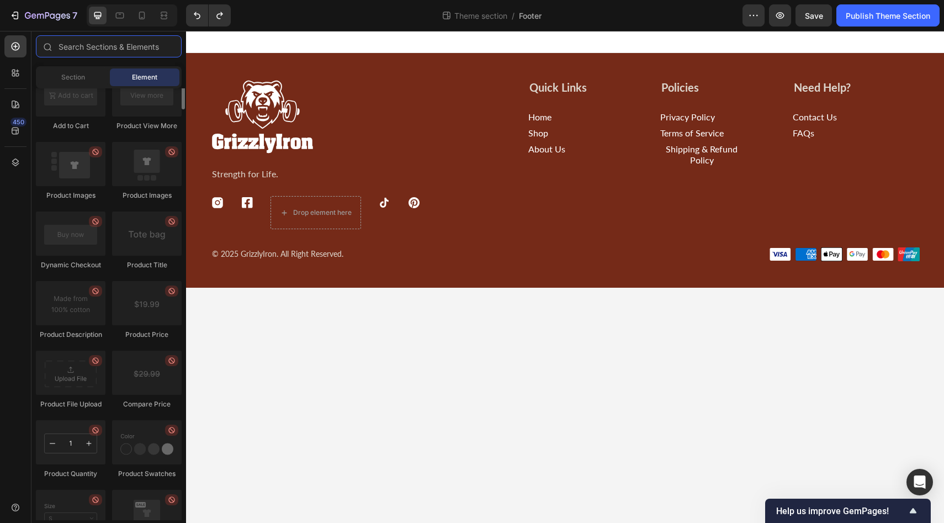
scroll to position [1852, 0]
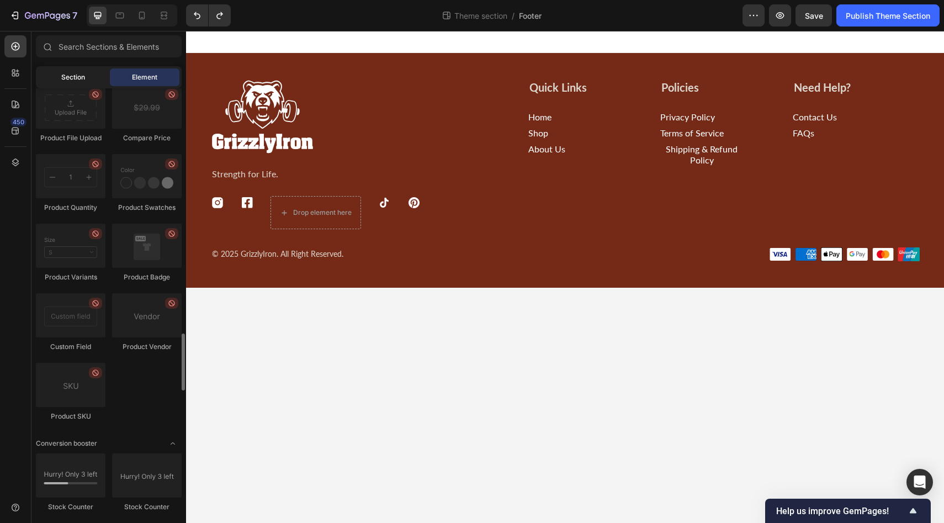
click at [71, 78] on span "Section" at bounding box center [73, 77] width 24 height 10
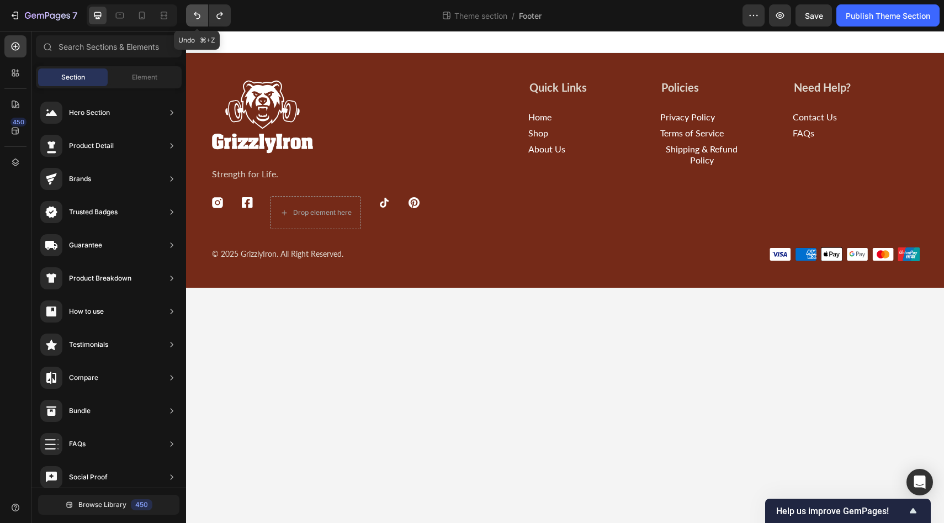
click at [195, 23] on button "Undo/Redo" at bounding box center [197, 15] width 22 height 22
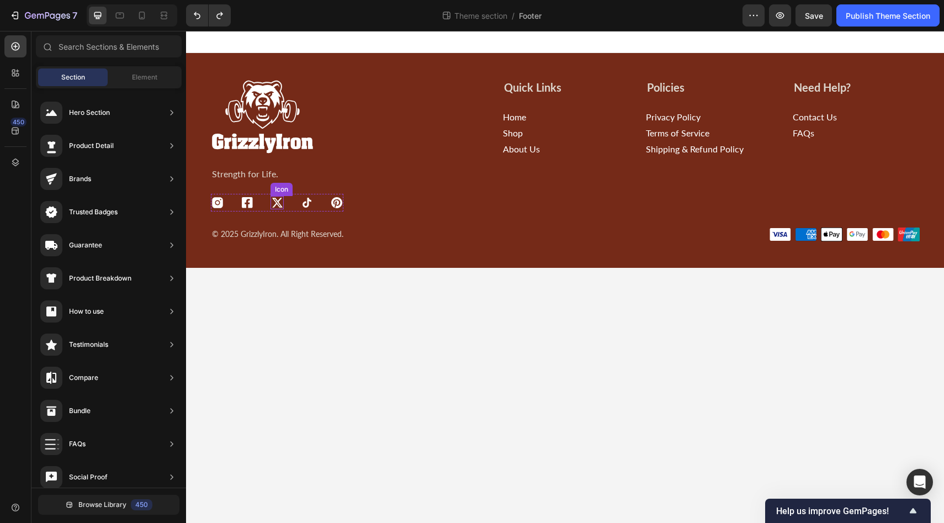
click at [279, 200] on icon at bounding box center [277, 202] width 13 height 13
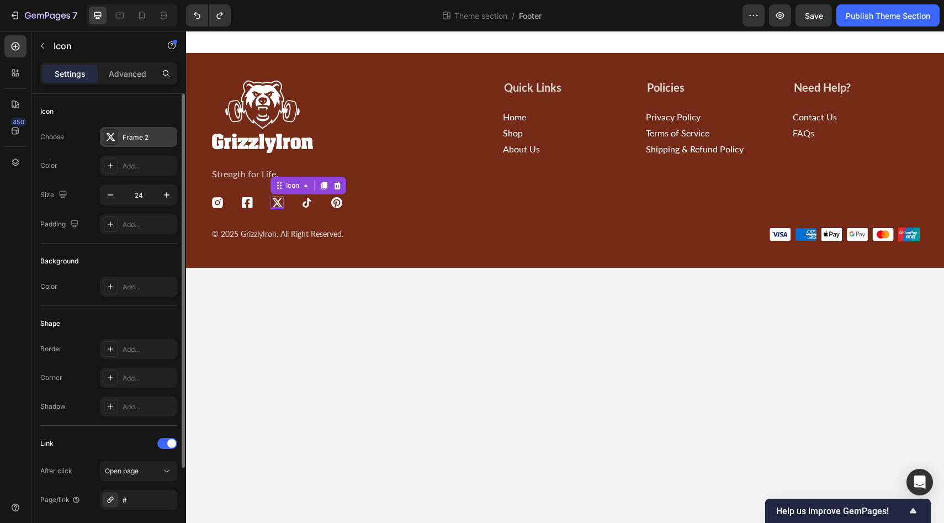
click at [136, 138] on div "Frame 2" at bounding box center [149, 138] width 52 height 10
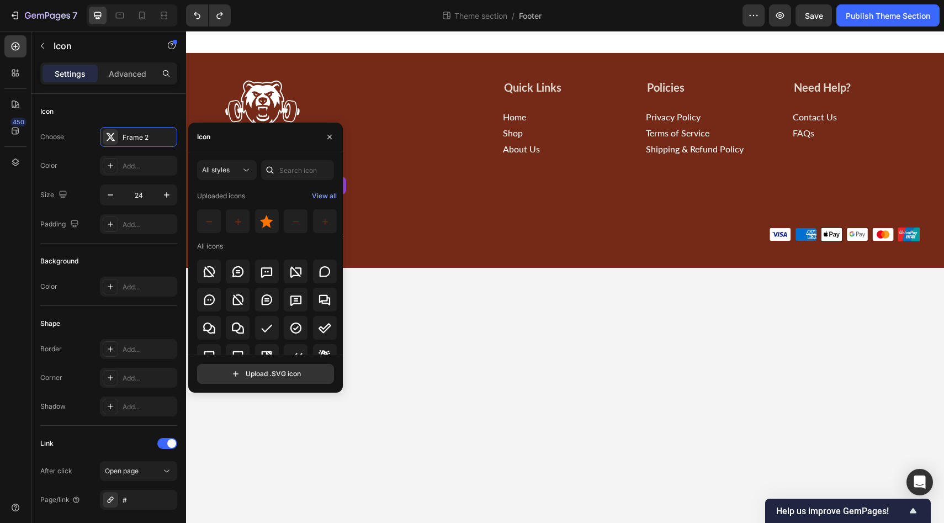
scroll to position [1589, 0]
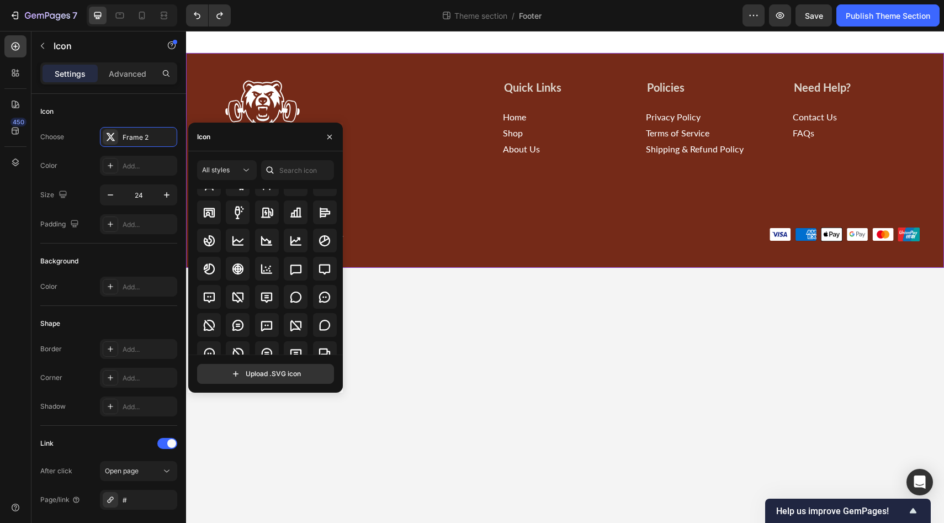
click at [423, 262] on div "Image Strength for Life. Text Block Icon Icon Icon Icon Icon Icon List Quick Li…" at bounding box center [565, 160] width 758 height 215
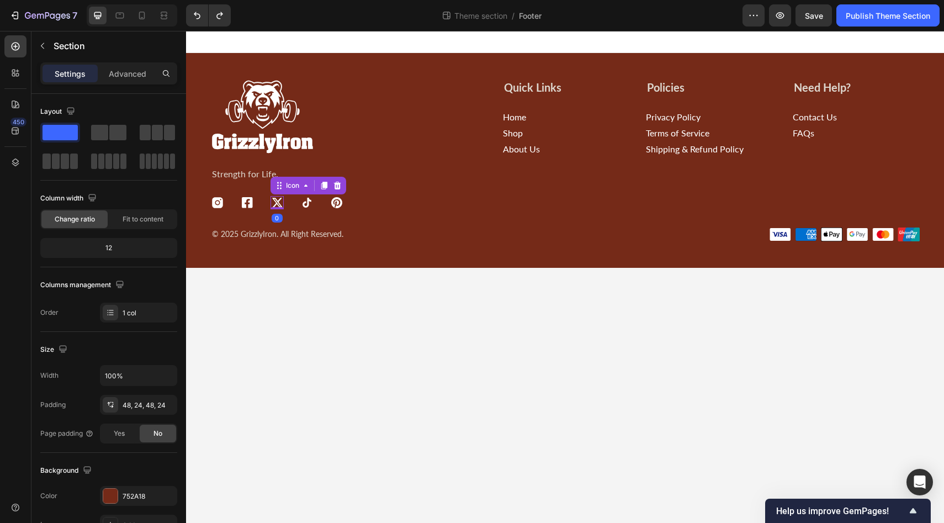
click at [282, 202] on icon at bounding box center [277, 202] width 13 height 13
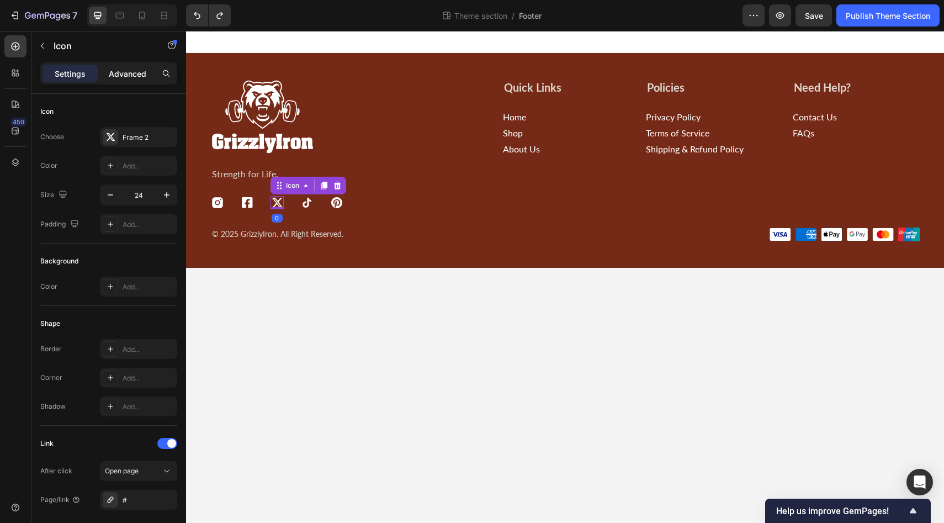
click at [125, 81] on div "Advanced" at bounding box center [127, 74] width 55 height 18
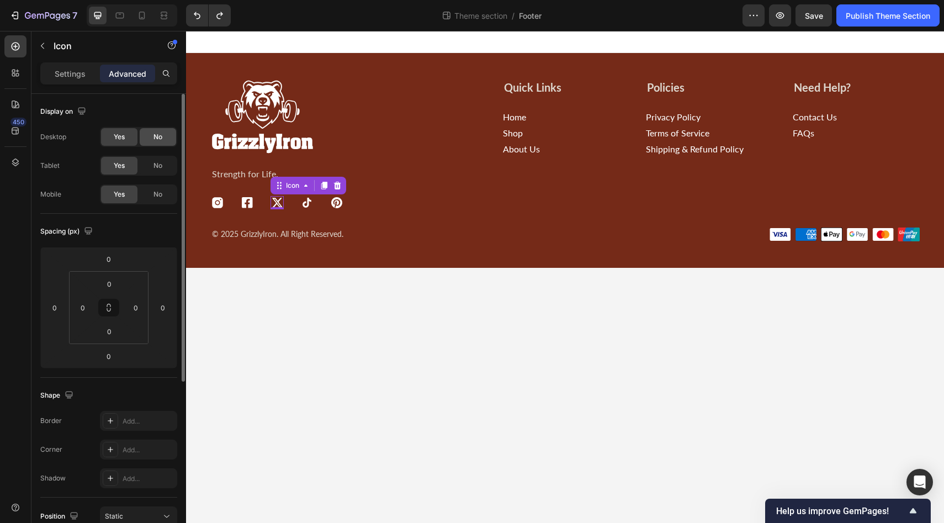
click at [159, 138] on span "No" at bounding box center [158, 137] width 9 height 10
click at [159, 162] on span "No" at bounding box center [158, 166] width 9 height 10
click at [160, 194] on span "No" at bounding box center [158, 194] width 9 height 10
click at [116, 166] on span "Yes" at bounding box center [119, 166] width 11 height 10
click at [120, 139] on span "Yes" at bounding box center [119, 137] width 11 height 10
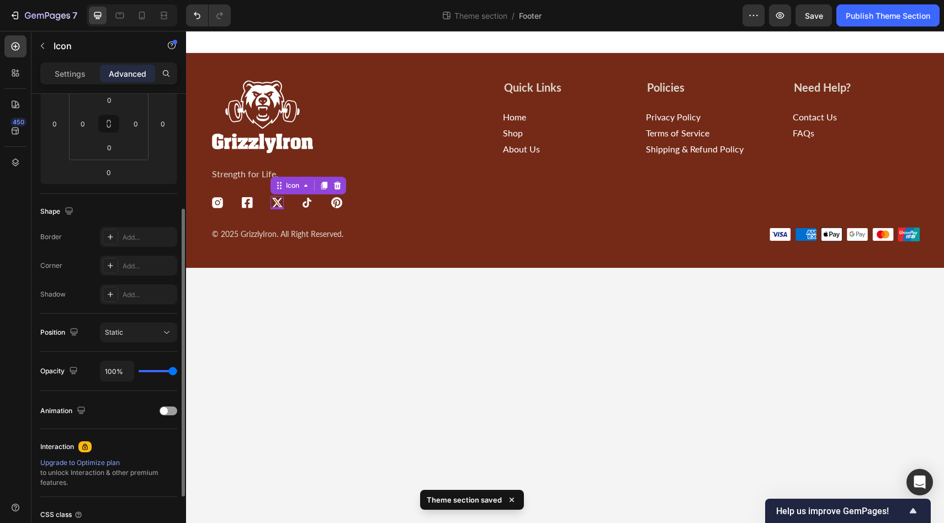
scroll to position [276, 0]
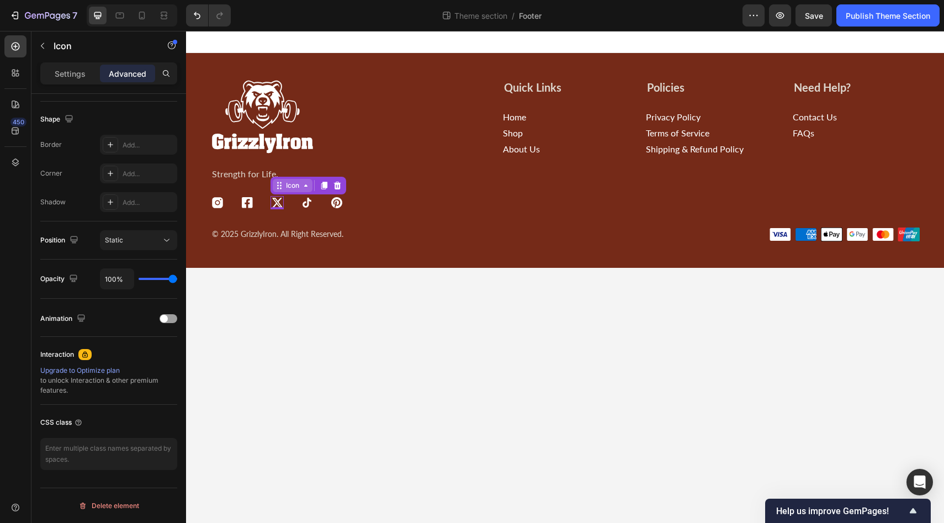
click at [308, 187] on icon at bounding box center [306, 185] width 9 height 9
click at [338, 183] on icon at bounding box center [337, 186] width 7 height 8
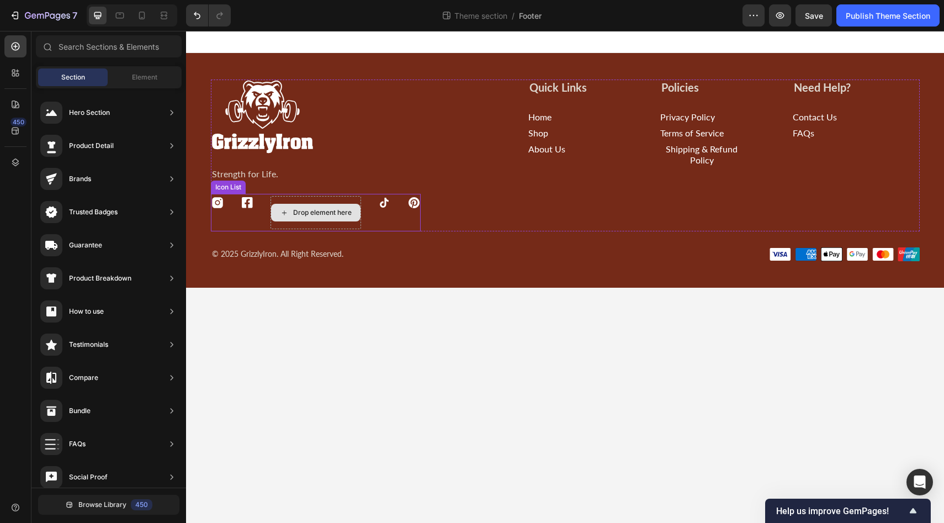
click at [327, 212] on div "Drop element here" at bounding box center [322, 212] width 59 height 9
click at [284, 210] on icon at bounding box center [284, 212] width 9 height 9
click at [285, 213] on icon at bounding box center [284, 212] width 9 height 9
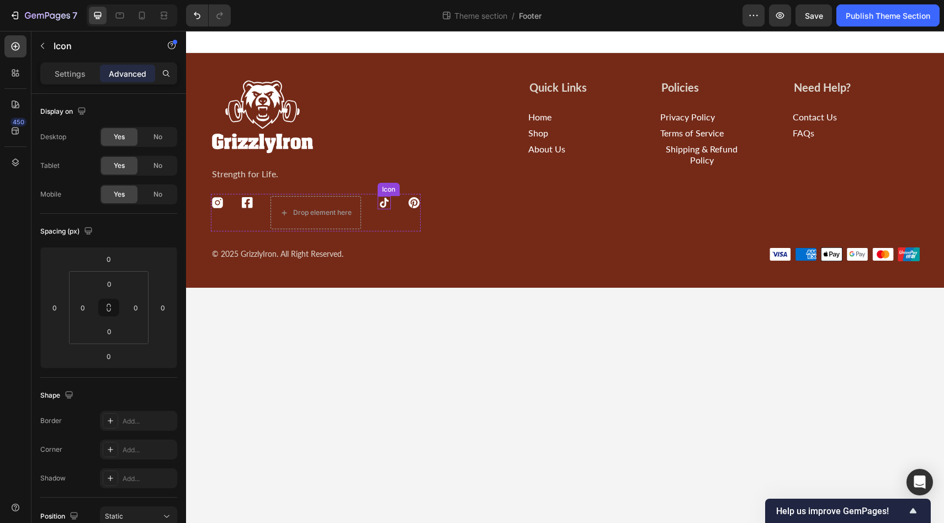
click at [381, 202] on icon at bounding box center [384, 203] width 9 height 10
click at [413, 189] on icon at bounding box center [413, 185] width 9 height 9
click at [444, 188] on icon at bounding box center [444, 186] width 7 height 8
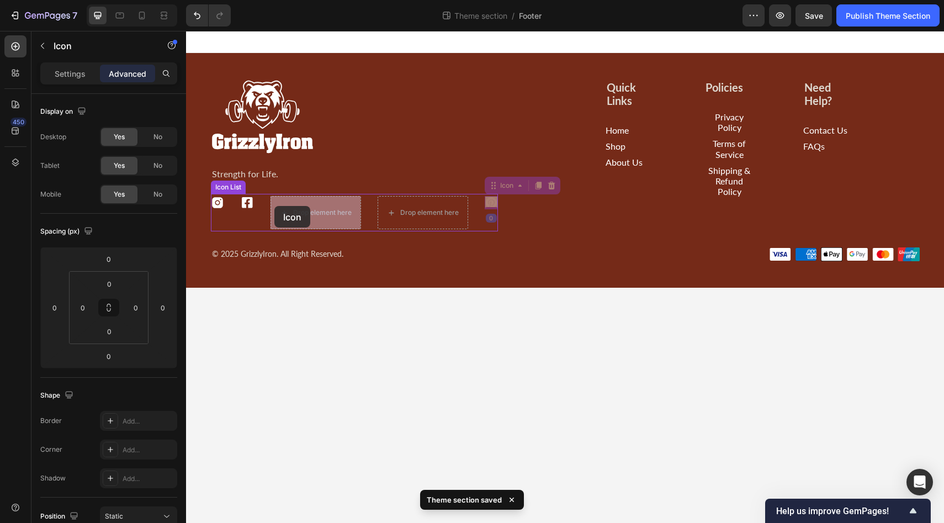
drag, startPoint x: 494, startPoint y: 202, endPoint x: 274, endPoint y: 206, distance: 219.8
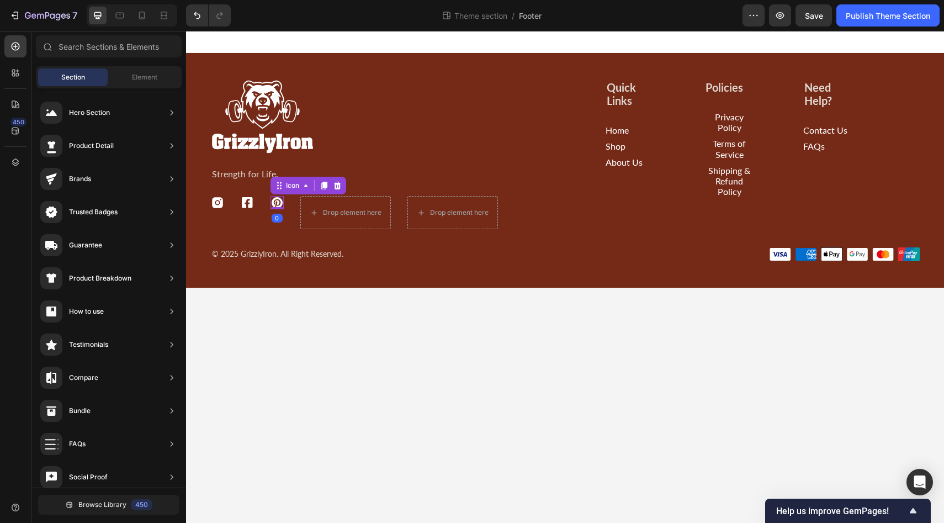
click at [464, 338] on body "Image Strength for Life. Text Block Icon Icon Icon 0 Drop element here Drop ele…" at bounding box center [565, 277] width 758 height 492
click at [276, 202] on icon at bounding box center [277, 202] width 13 height 13
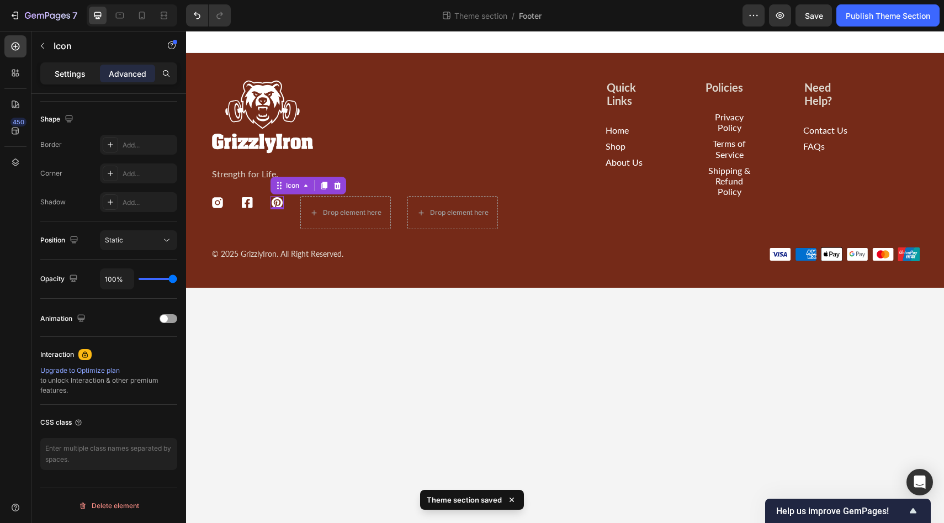
click at [73, 73] on p "Settings" at bounding box center [70, 74] width 31 height 12
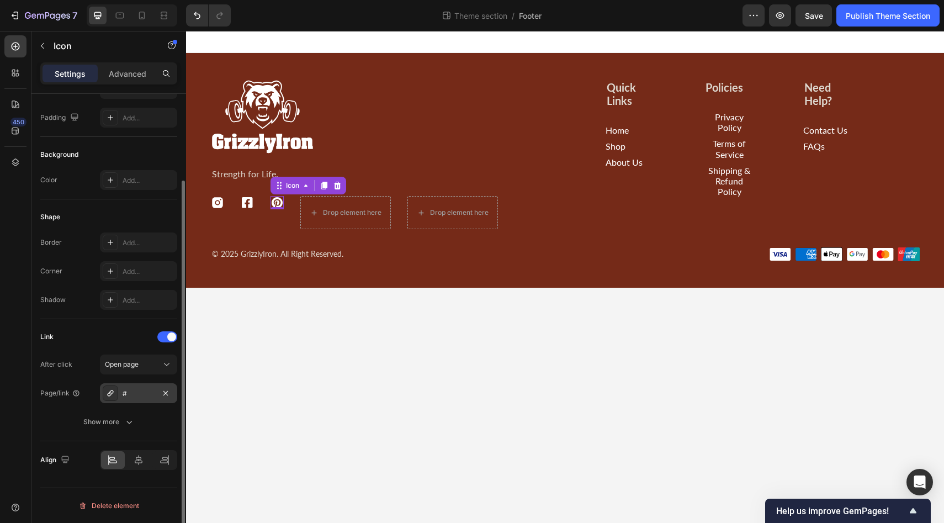
click at [138, 393] on div "#" at bounding box center [139, 394] width 32 height 10
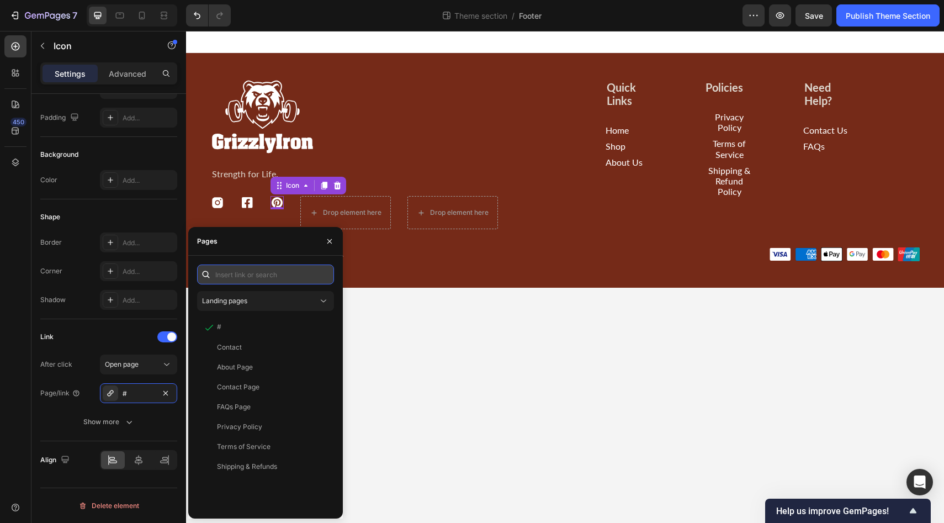
click at [226, 278] on input "text" at bounding box center [265, 275] width 137 height 20
paste input "https://pin.it/35UPIhxjC"
type input "https://pin.it/35UPIhxjC"
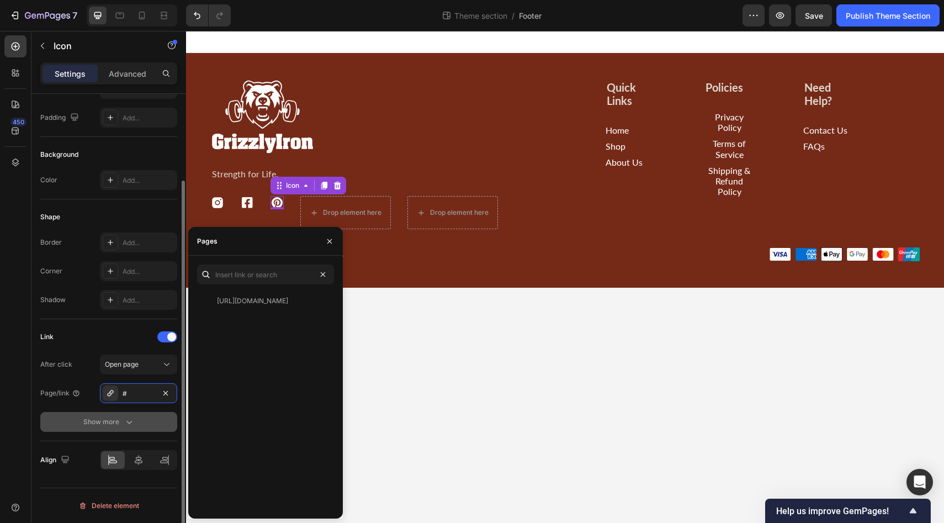
click at [104, 419] on div "Show more" at bounding box center [108, 421] width 51 height 11
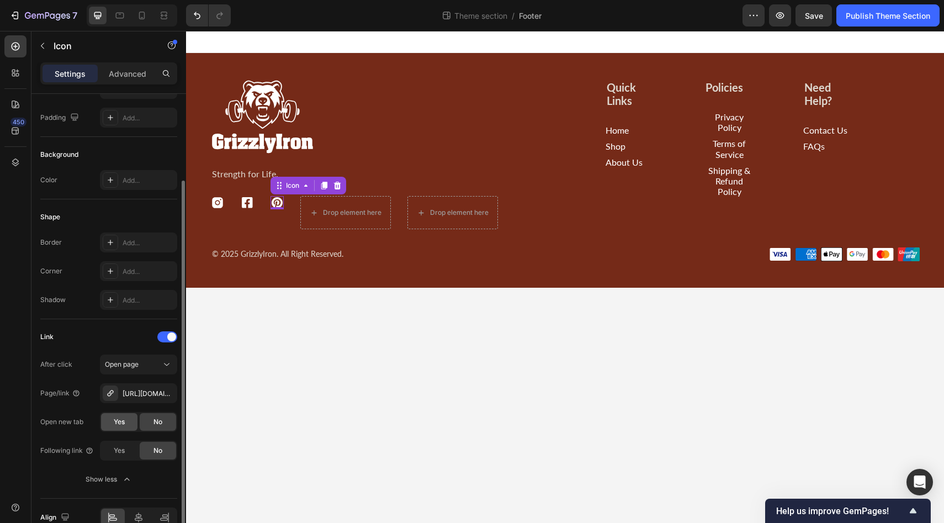
click at [110, 424] on div "Yes" at bounding box center [119, 422] width 36 height 18
click at [89, 450] on icon at bounding box center [89, 450] width 9 height 9
click at [550, 357] on body "Image Strength for Life. Text Block Icon Icon Icon 0 Drop element here Drop ele…" at bounding box center [565, 277] width 758 height 492
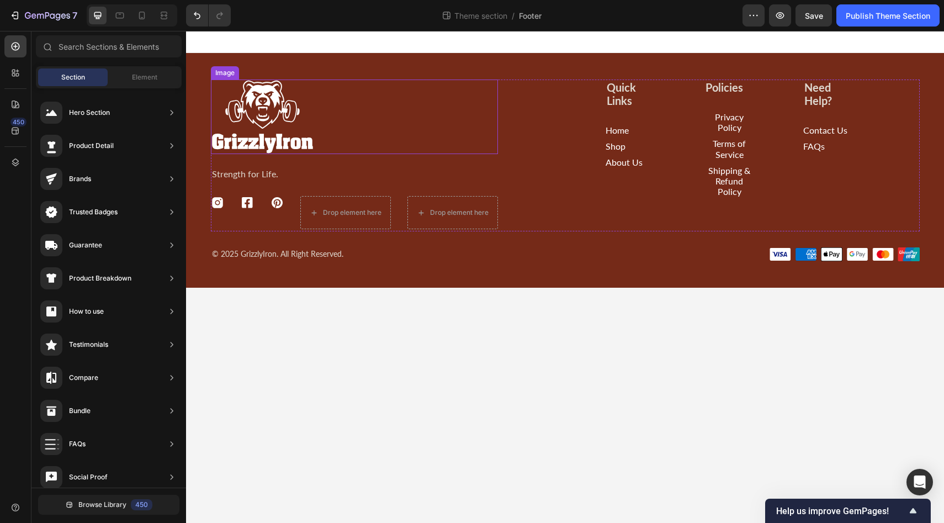
click at [276, 129] on img at bounding box center [263, 117] width 104 height 75
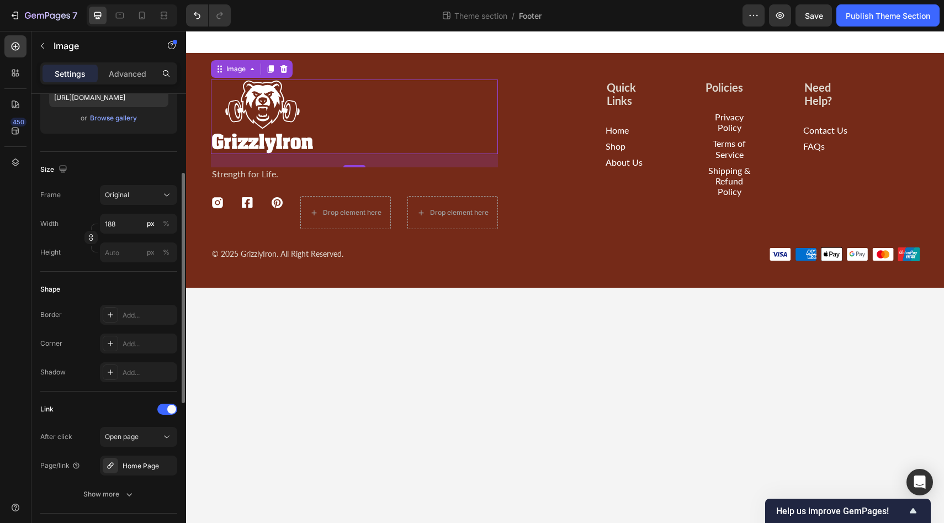
scroll to position [262, 0]
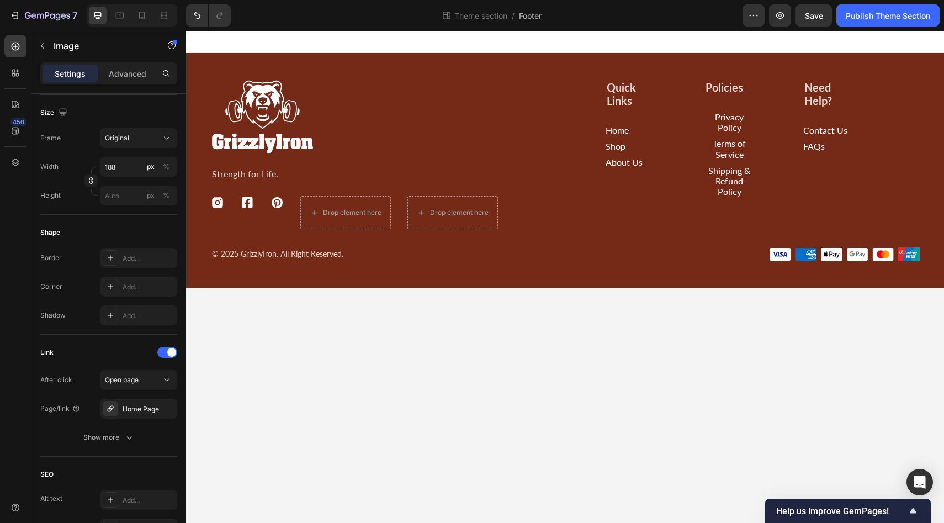
click at [426, 373] on body "Image 24 Strength for Life. Text Block Icon Icon Icon Drop element here Drop el…" at bounding box center [565, 277] width 758 height 492
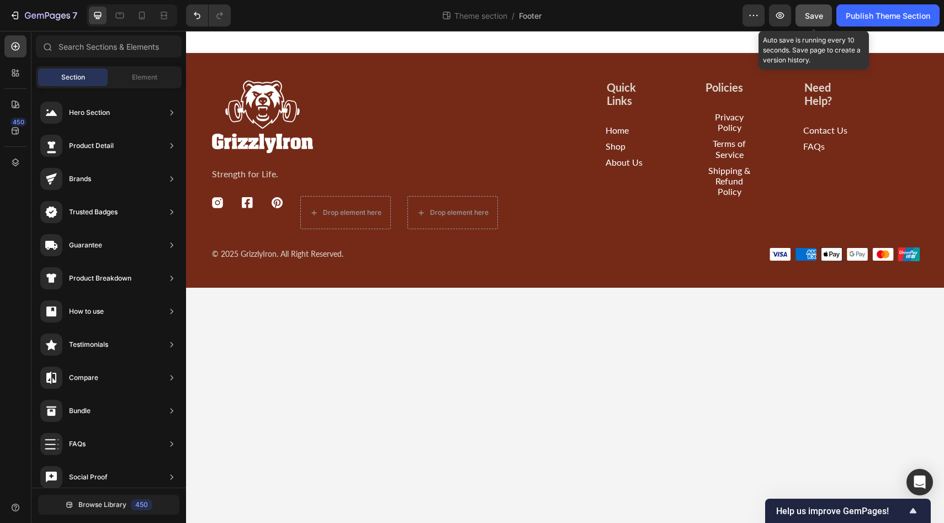
click at [811, 15] on span "Save" at bounding box center [814, 15] width 18 height 9
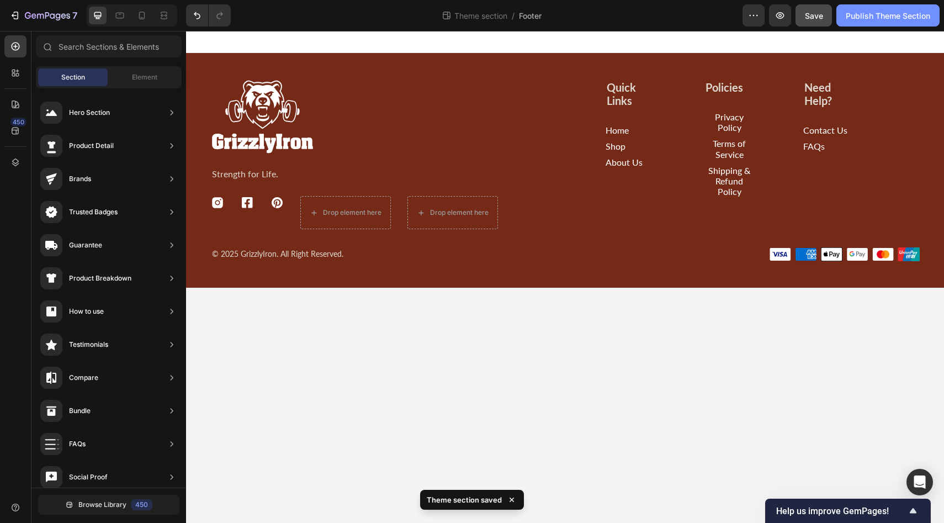
click at [865, 15] on div "Publish Theme Section" at bounding box center [888, 16] width 84 height 12
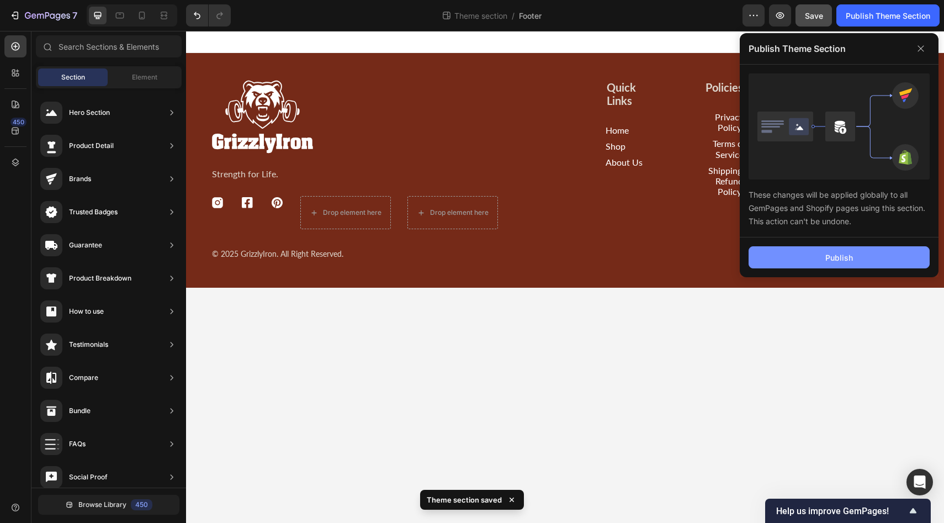
click at [846, 256] on div "Publish" at bounding box center [840, 258] width 28 height 12
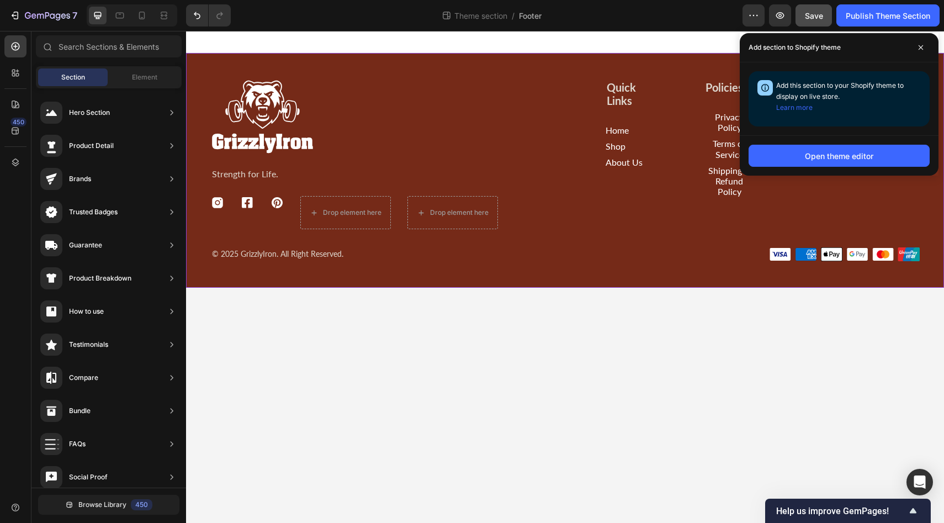
click at [614, 235] on div "Image Strength for Life. Text Block Icon Icon Icon Drop element here Drop eleme…" at bounding box center [565, 171] width 732 height 182
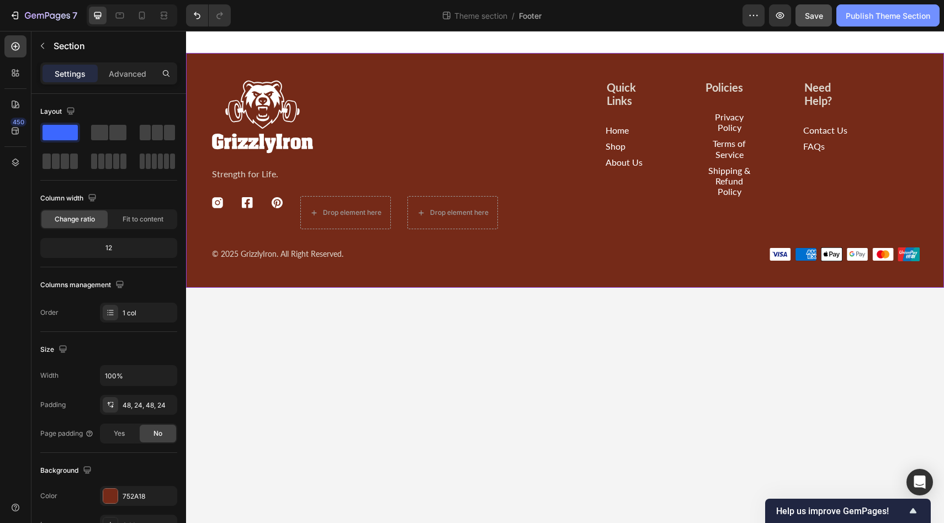
click at [881, 20] on div "Publish Theme Section" at bounding box center [888, 16] width 84 height 12
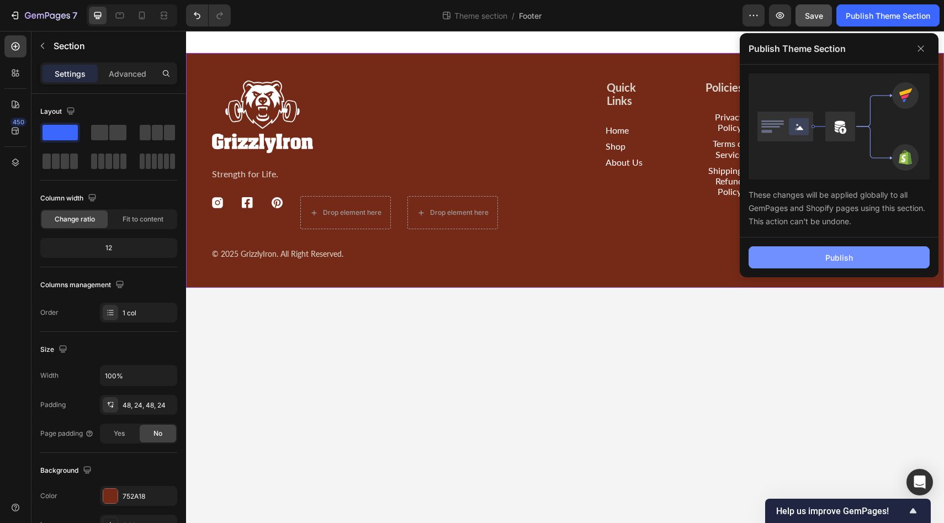
click at [854, 258] on button "Publish" at bounding box center [839, 257] width 181 height 22
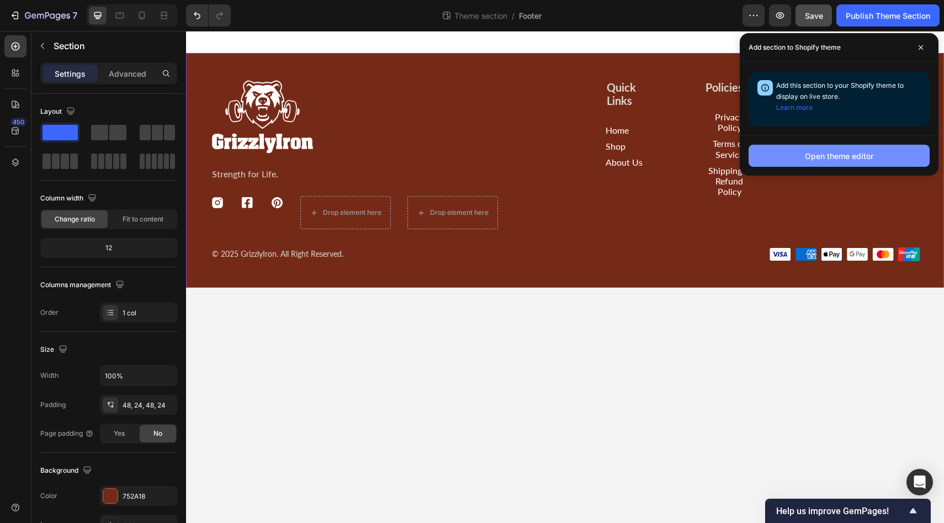
click at [883, 152] on button "Open theme editor" at bounding box center [839, 156] width 181 height 22
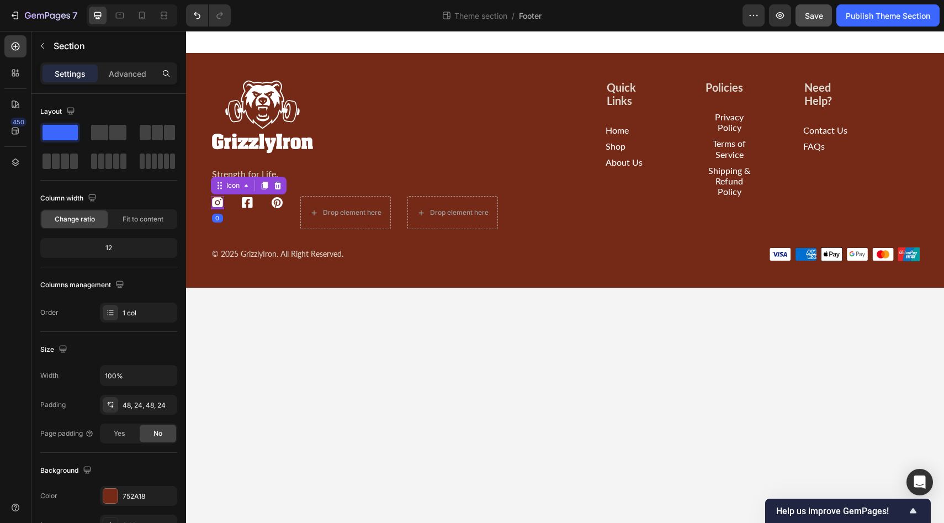
click at [217, 204] on icon at bounding box center [217, 202] width 11 height 11
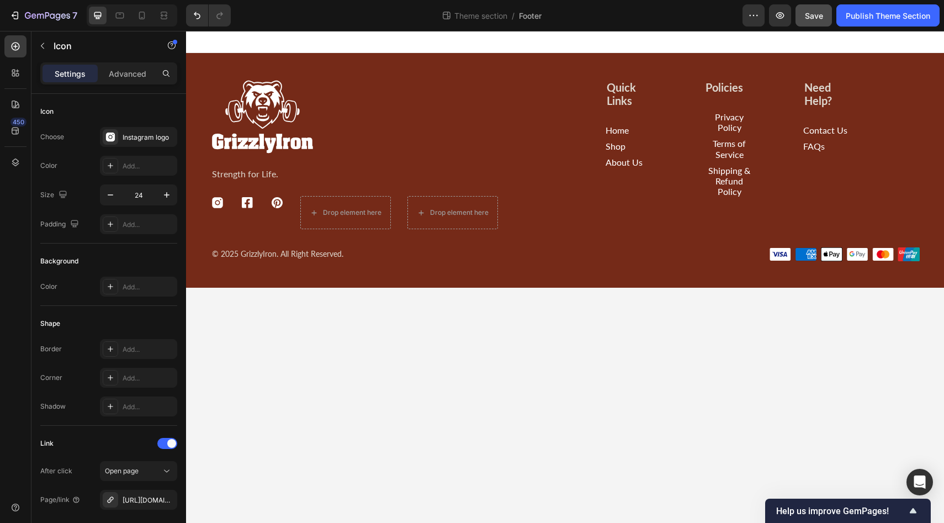
drag, startPoint x: 353, startPoint y: 366, endPoint x: 356, endPoint y: 360, distance: 6.5
click at [353, 366] on body "Image Strength for Life. Text Block Icon Icon Icon Drop element here Drop eleme…" at bounding box center [565, 277] width 758 height 492
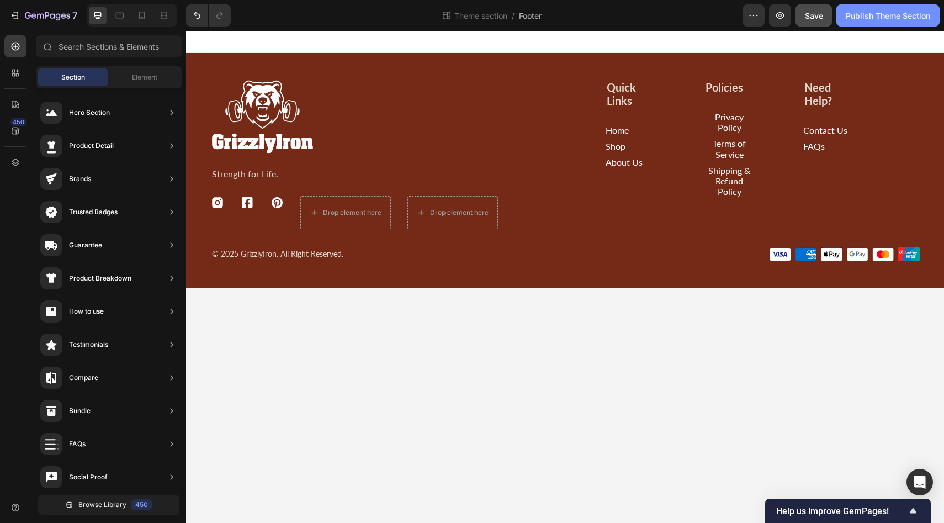
click at [891, 19] on div "Publish Theme Section" at bounding box center [888, 16] width 84 height 12
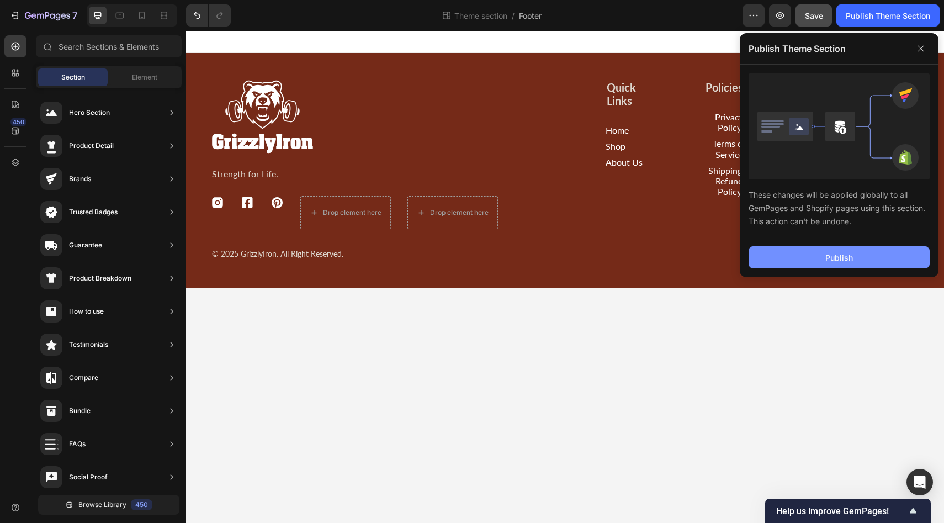
click at [834, 255] on div "Publish" at bounding box center [840, 258] width 28 height 12
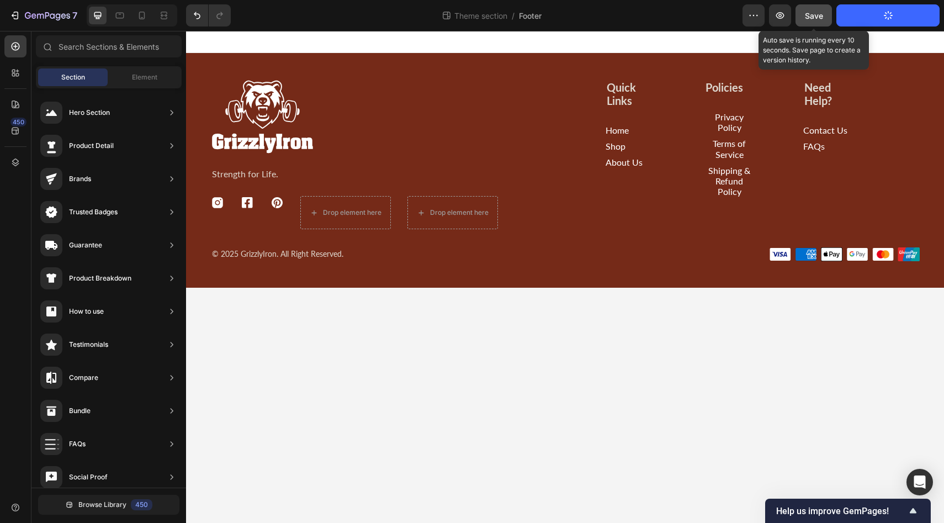
click at [819, 12] on span "Save" at bounding box center [814, 15] width 18 height 9
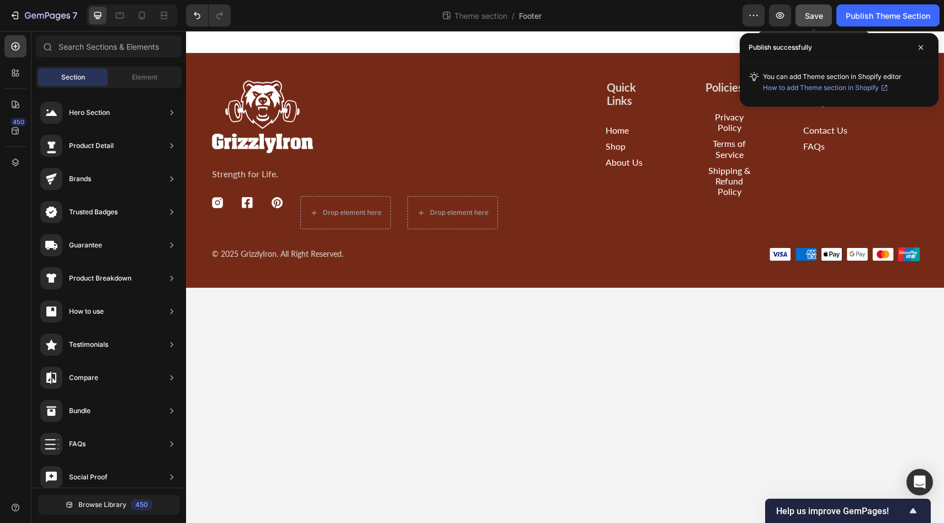
click at [797, 14] on button "Save" at bounding box center [814, 15] width 36 height 22
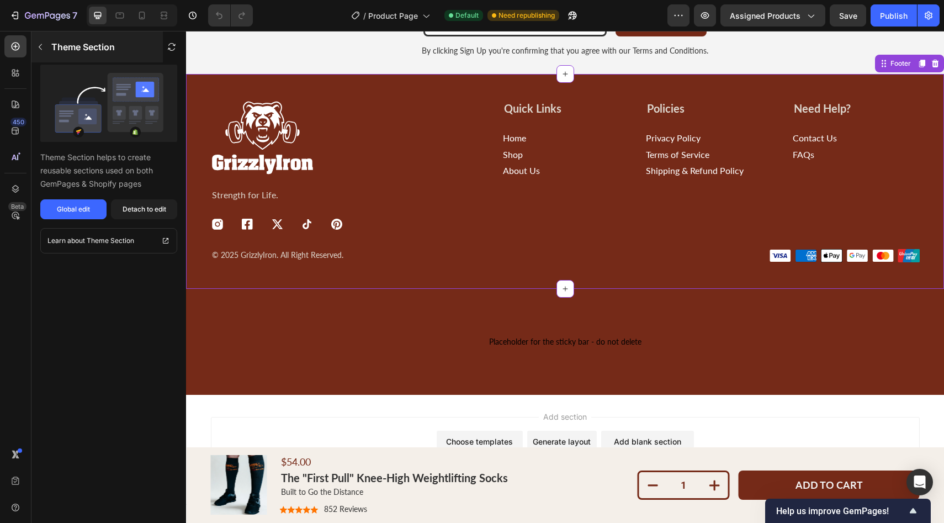
click at [48, 46] on button "button" at bounding box center [40, 47] width 18 height 18
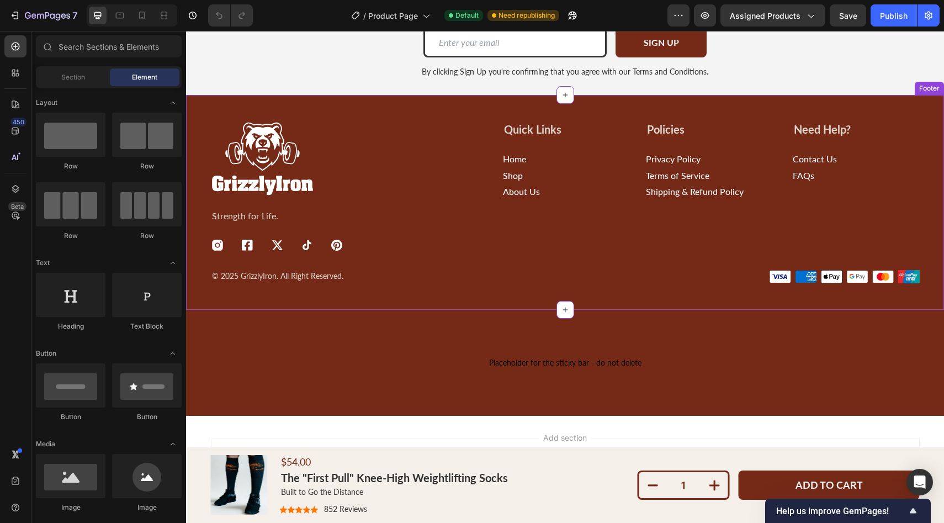
scroll to position [3186, 0]
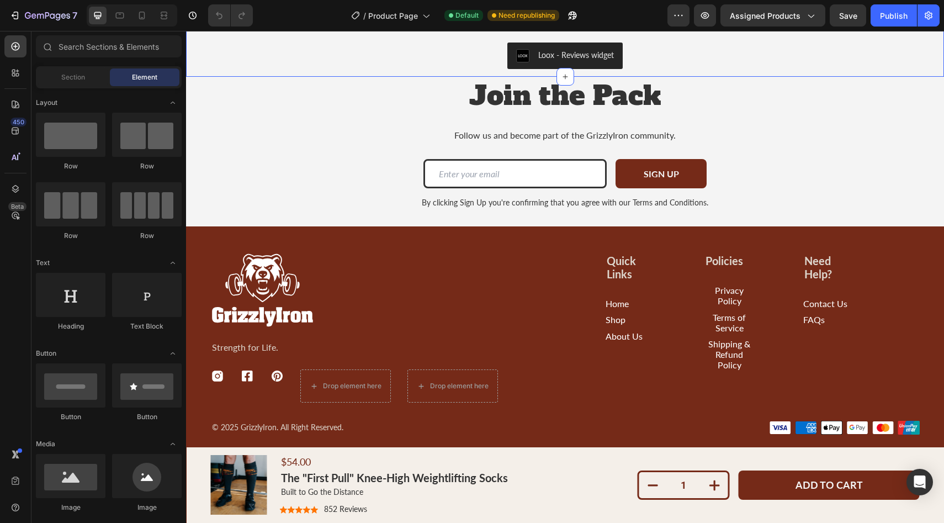
scroll to position [2468, 0]
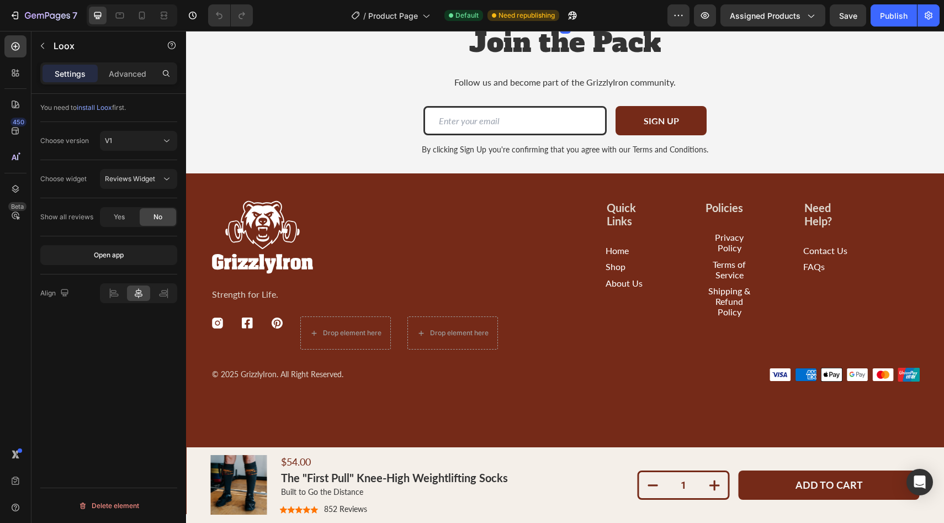
click at [474, 16] on div "Loox - Reviews widget" at bounding box center [565, 3] width 700 height 27
click at [294, 173] on div "Join the Pack Heading Follow us and become part of the GrizzlyIron community. T…" at bounding box center [565, 99] width 732 height 150
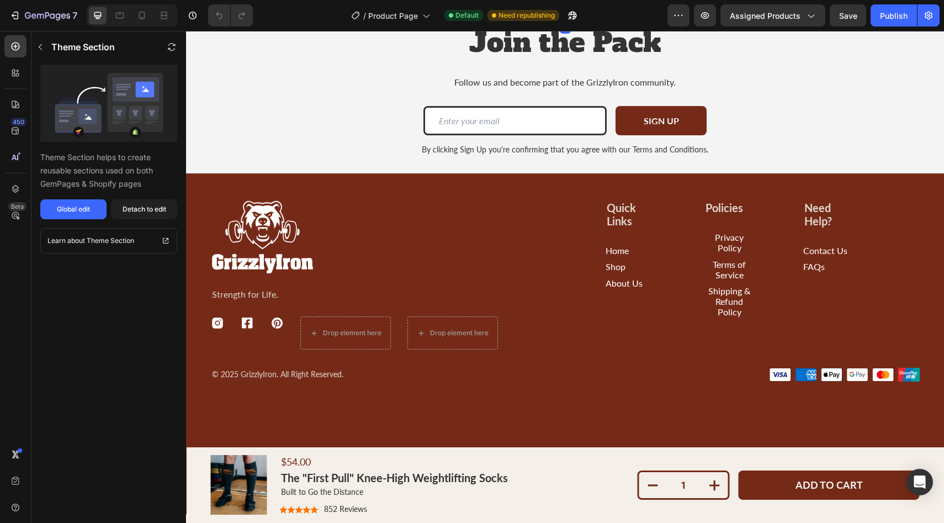
click at [548, 8] on div "Loox - Reviews widget" at bounding box center [576, 2] width 76 height 12
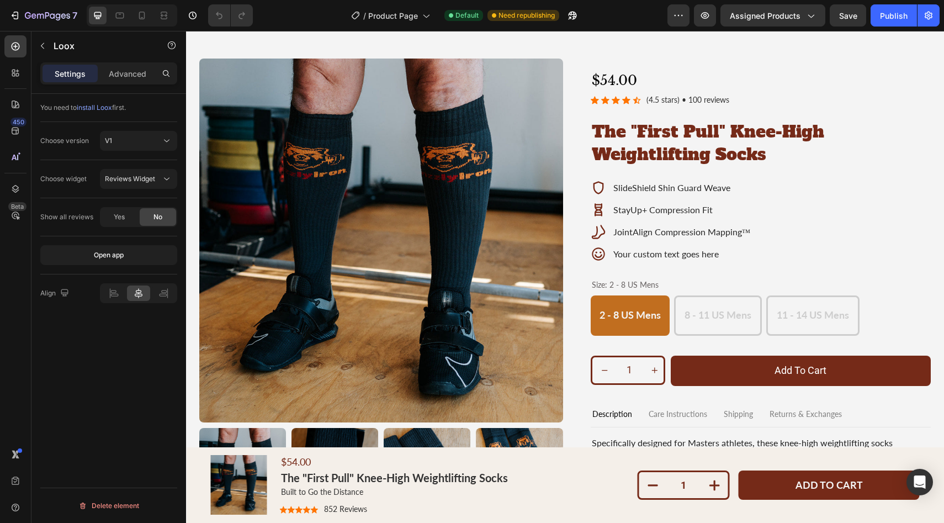
scroll to position [0, 0]
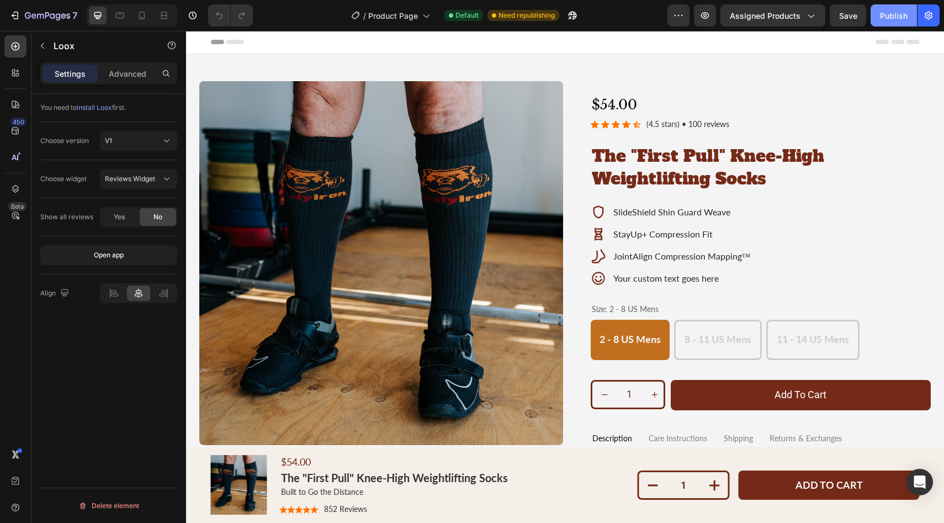
click at [896, 15] on div "Publish" at bounding box center [894, 16] width 28 height 12
